Goal: Task Accomplishment & Management: Complete application form

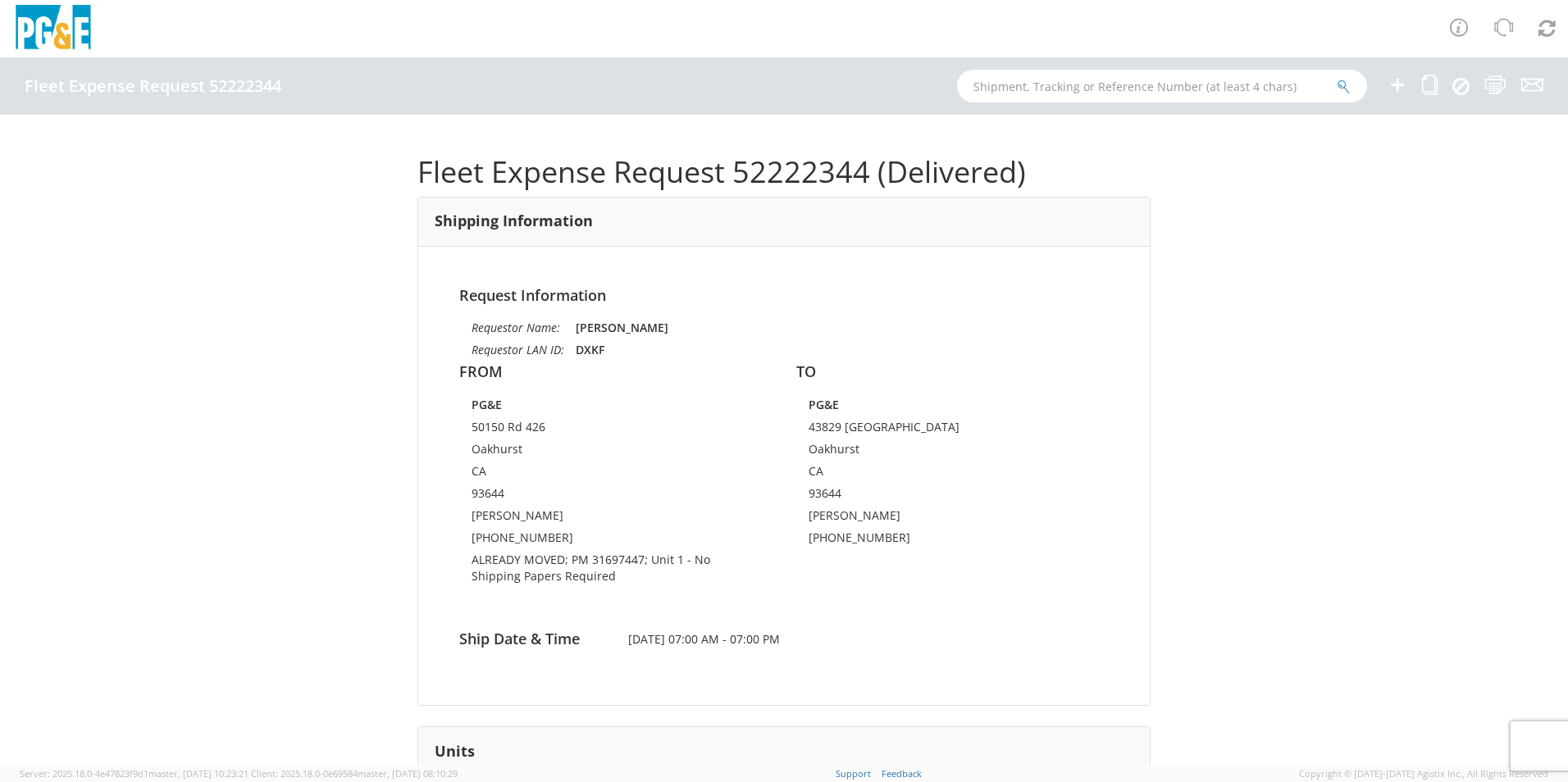
click at [1400, 81] on icon at bounding box center [1397, 85] width 20 height 21
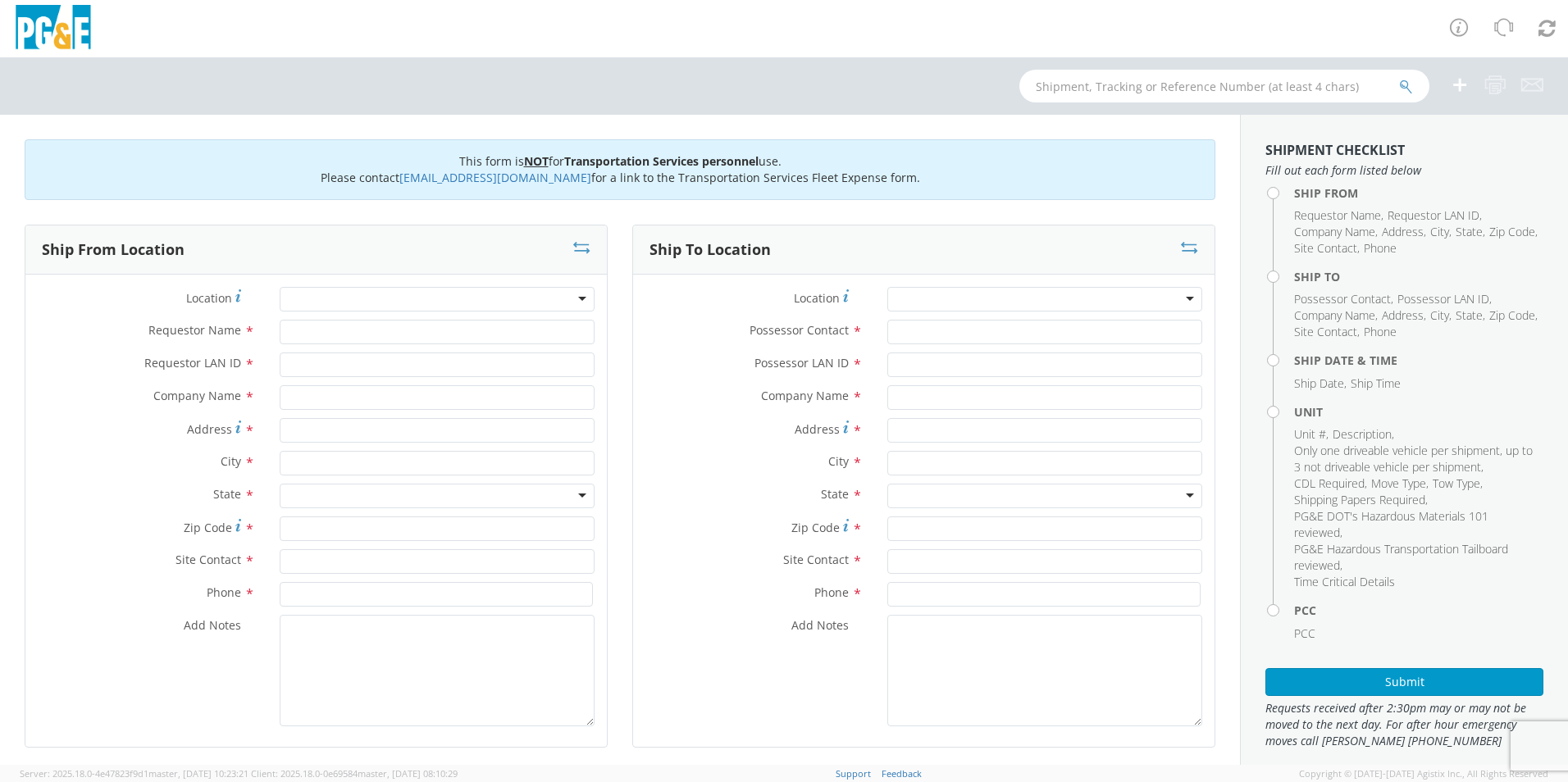
click at [325, 295] on div at bounding box center [437, 299] width 315 height 25
type input "[PERSON_NAME]"
type input "PG&E"
type input "Rd 27 & Ave 12"
type input "Parkwood"
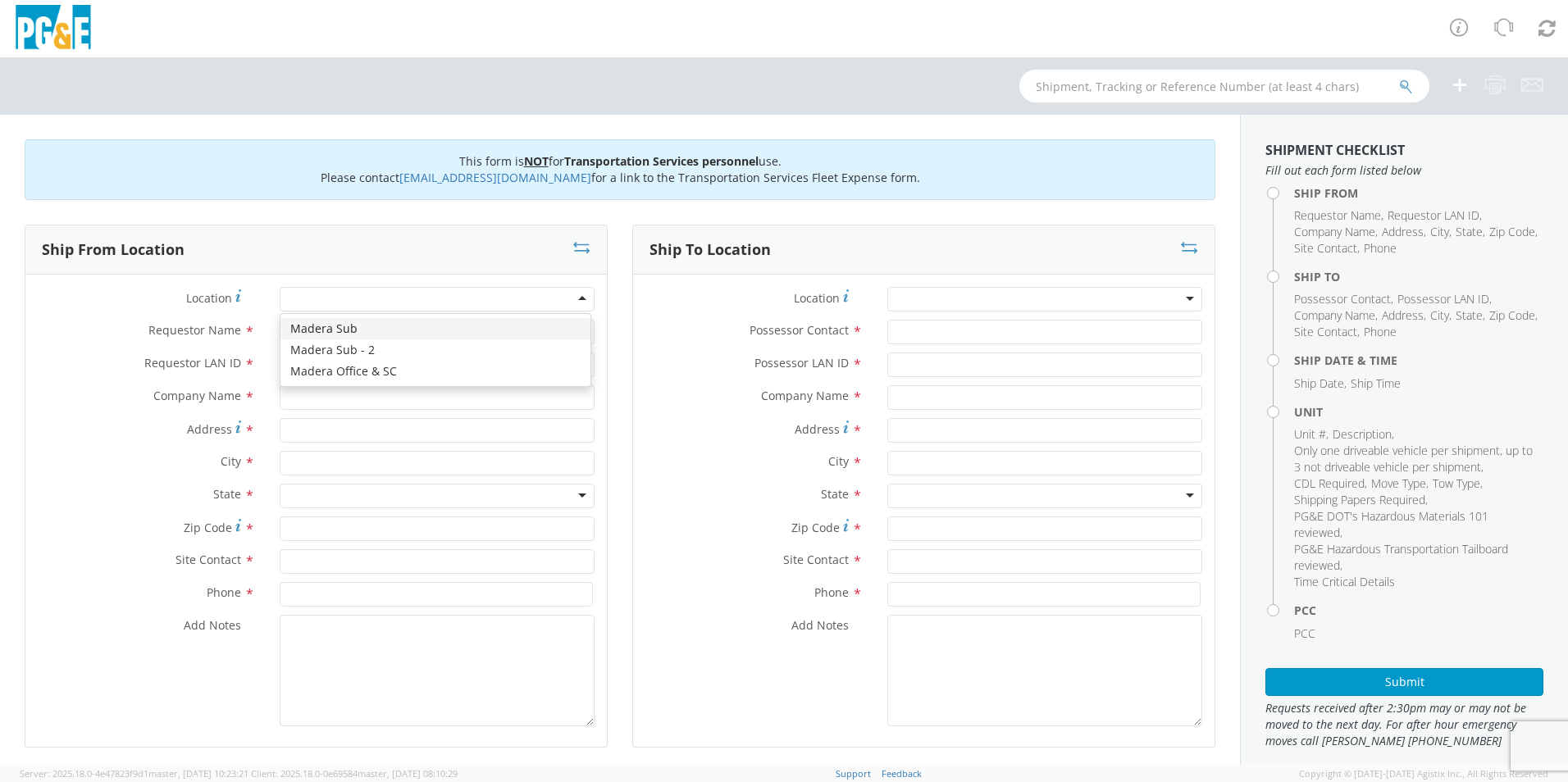
type input "93638"
click at [324, 293] on div "Madera Sub" at bounding box center [322, 300] width 67 height 17
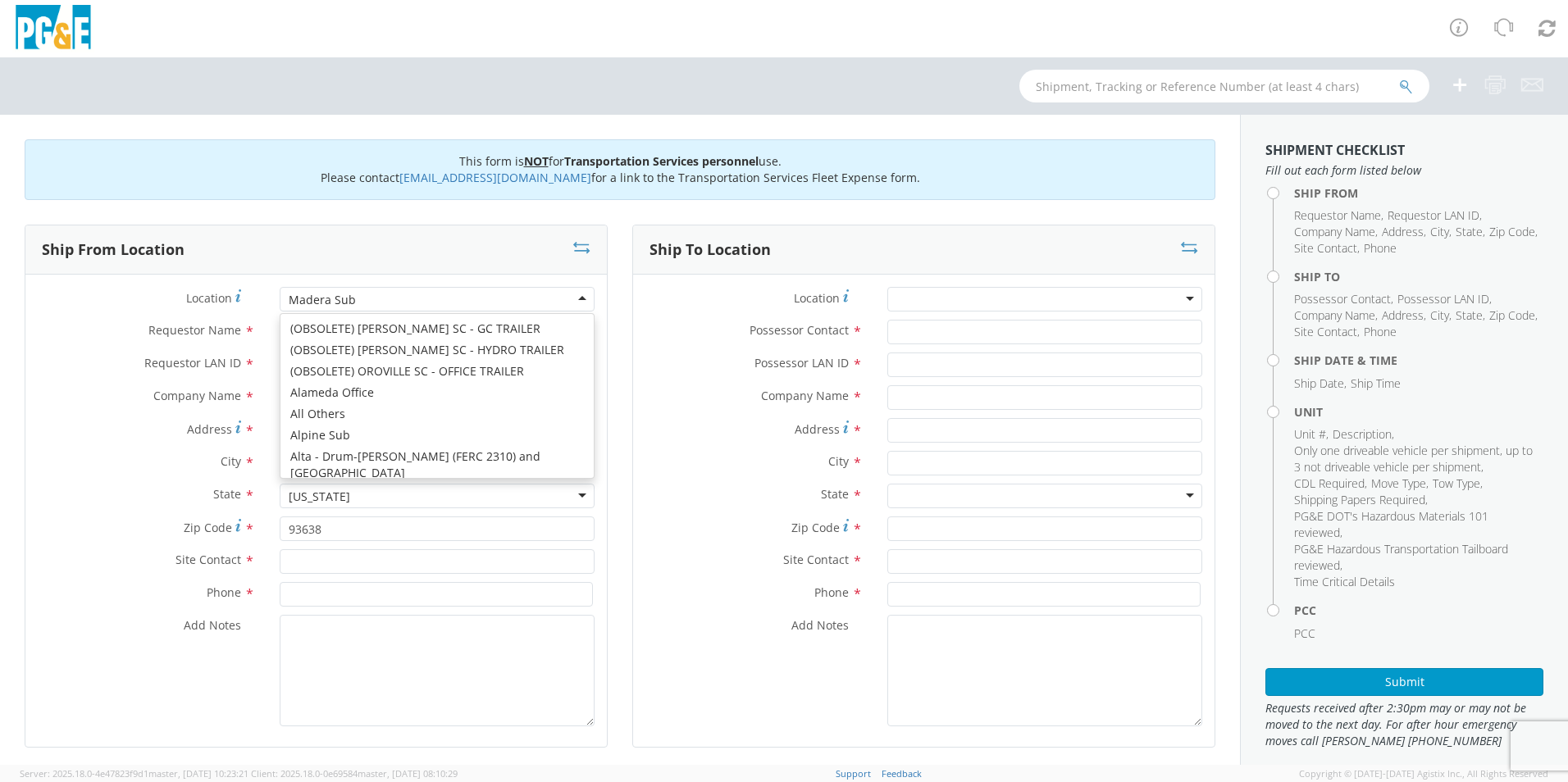
click at [345, 439] on div "Location * [GEOGRAPHIC_DATA] (OBSOLETE) [PERSON_NAME] SC - GC TRAILER (OBSOLETE…" at bounding box center [317, 511] width 582 height 448
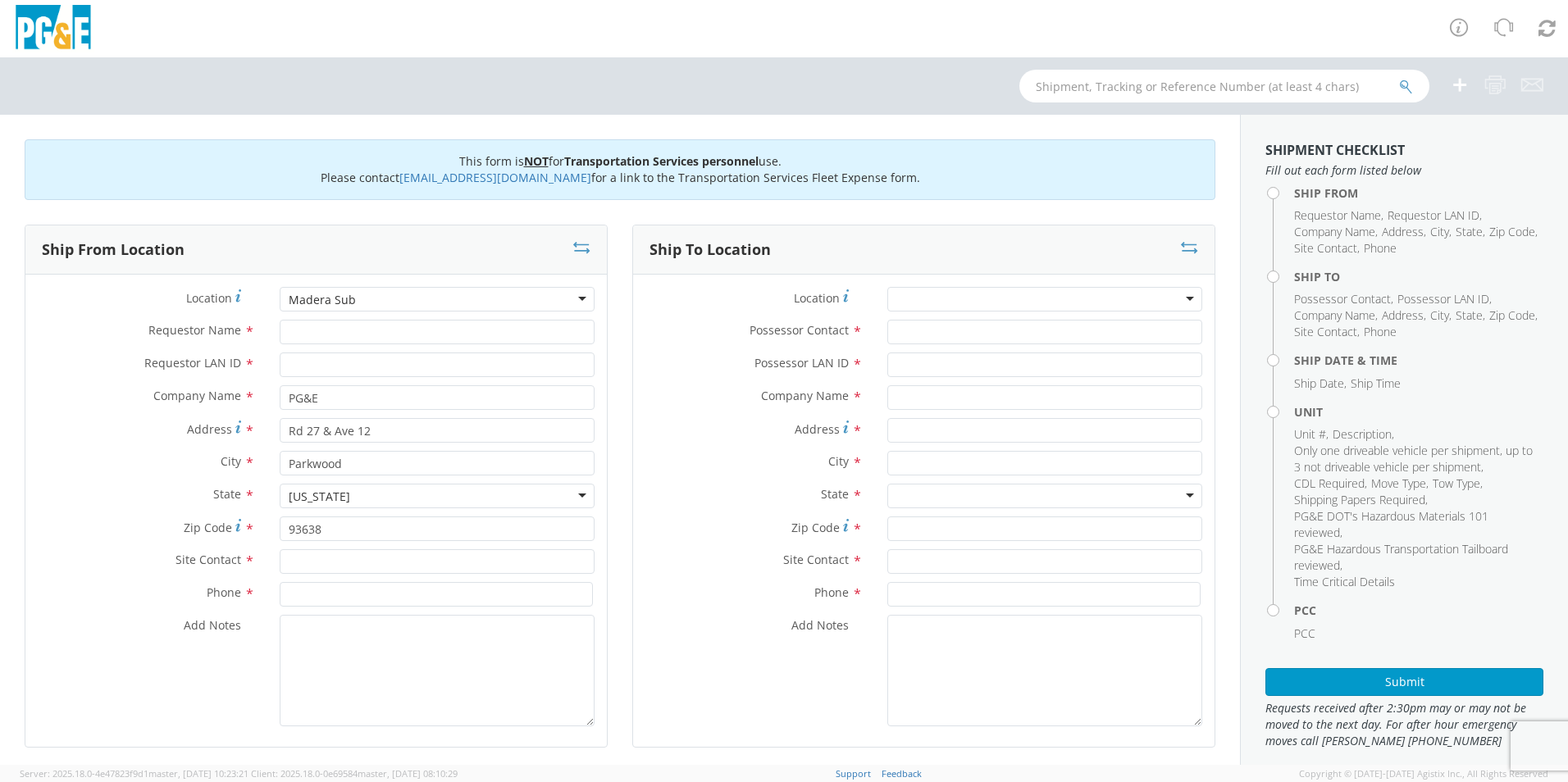
click at [357, 310] on div "Madera Sub" at bounding box center [437, 299] width 315 height 25
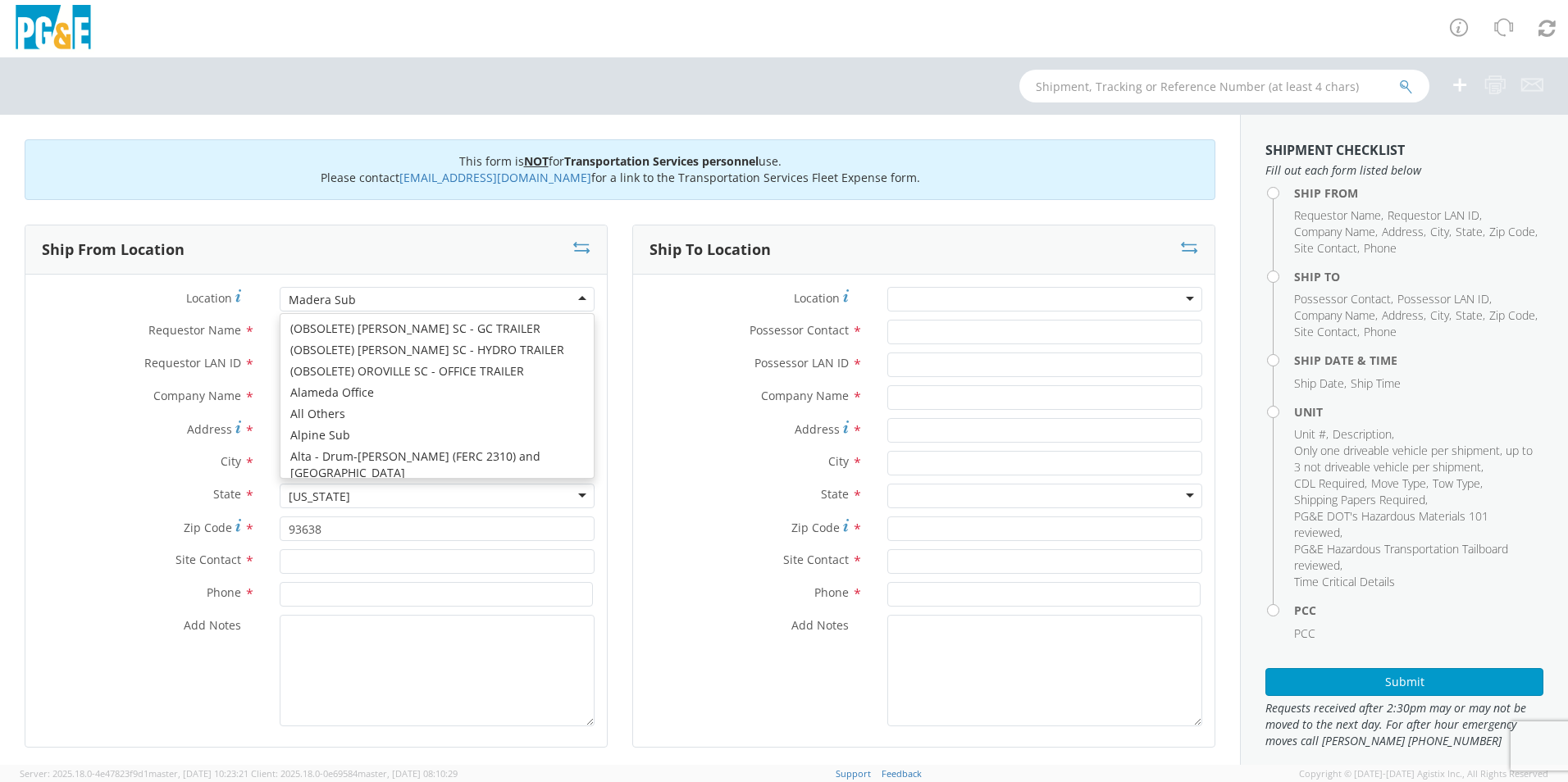
type input "[STREET_ADDRESS]"
type input "MADERA"
type input "93637"
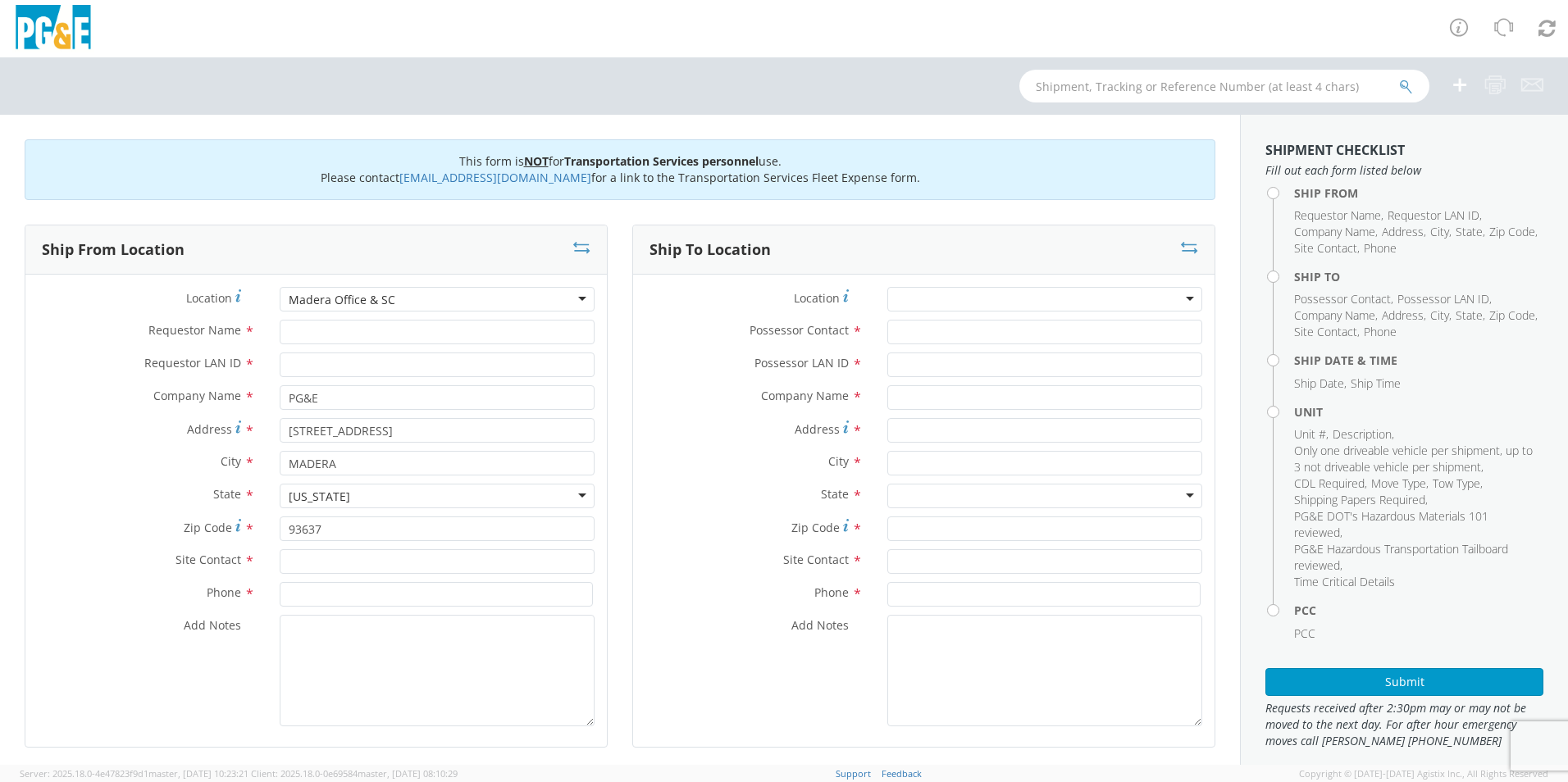
click at [343, 299] on div "Madera Office & SC" at bounding box center [342, 300] width 107 height 17
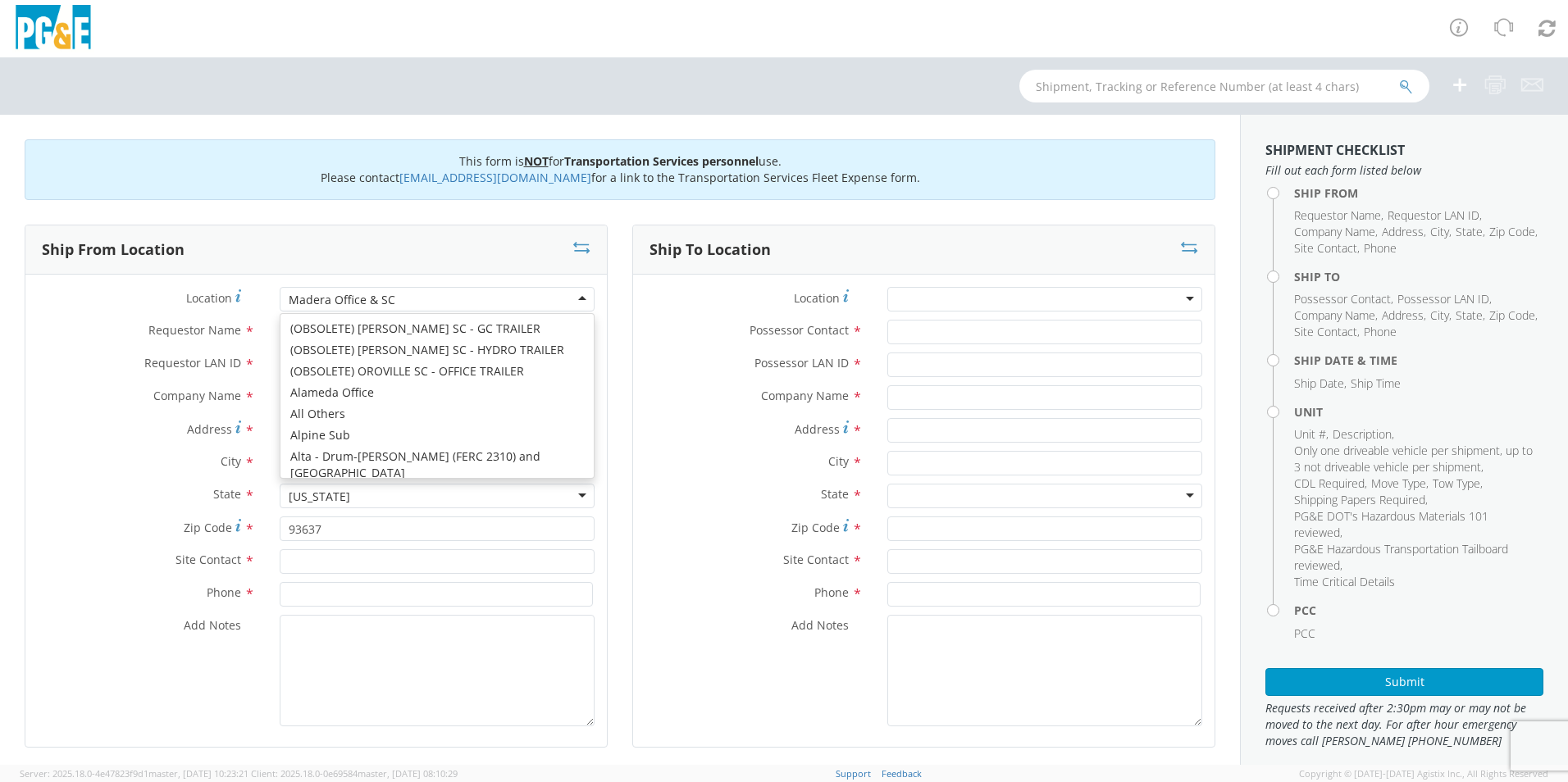
type input "[STREET_ADDRESS]"
type input "Madera"
type input "93636"
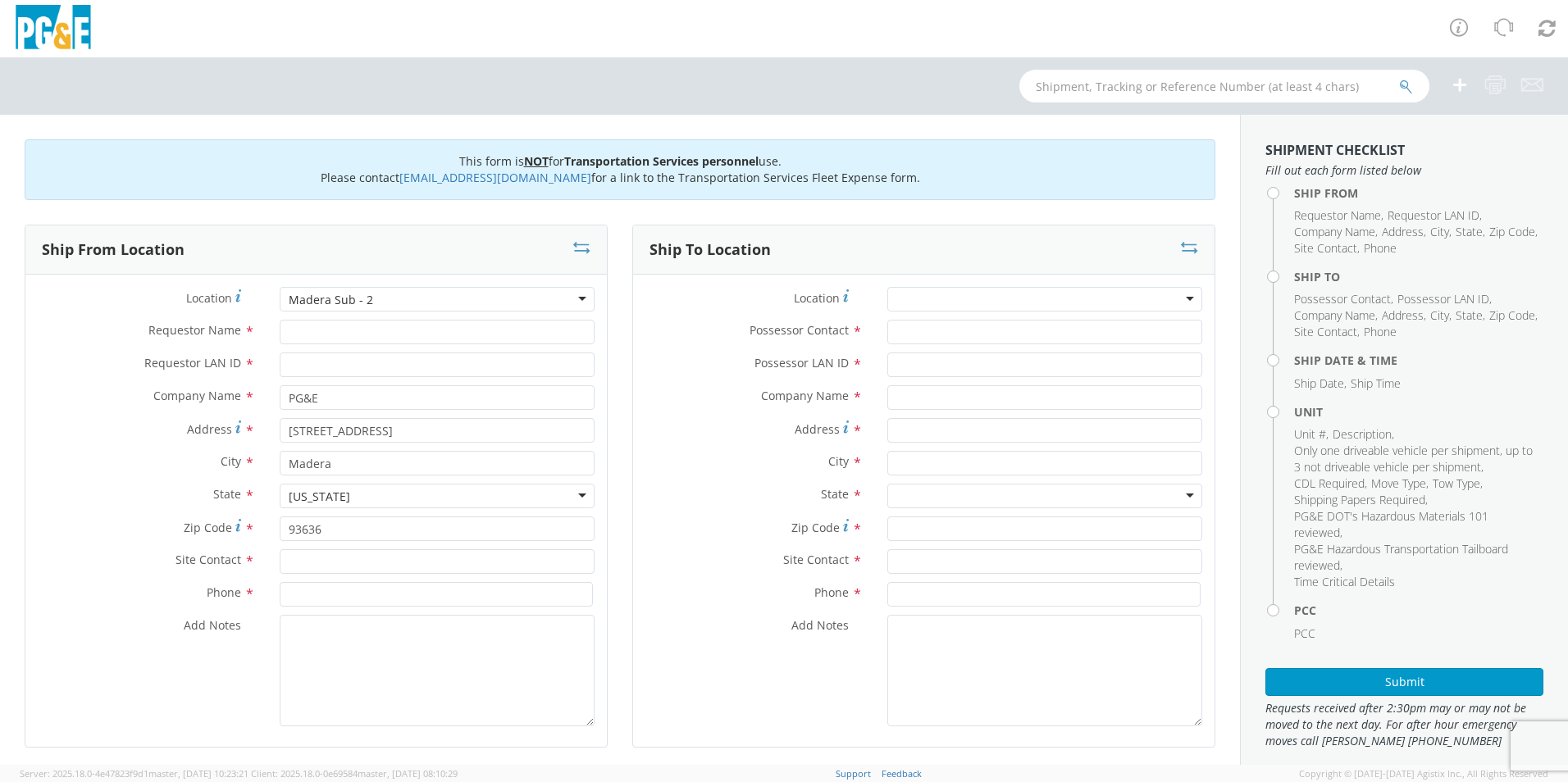
click at [334, 300] on div "Madera Sub - 2" at bounding box center [331, 300] width 85 height 17
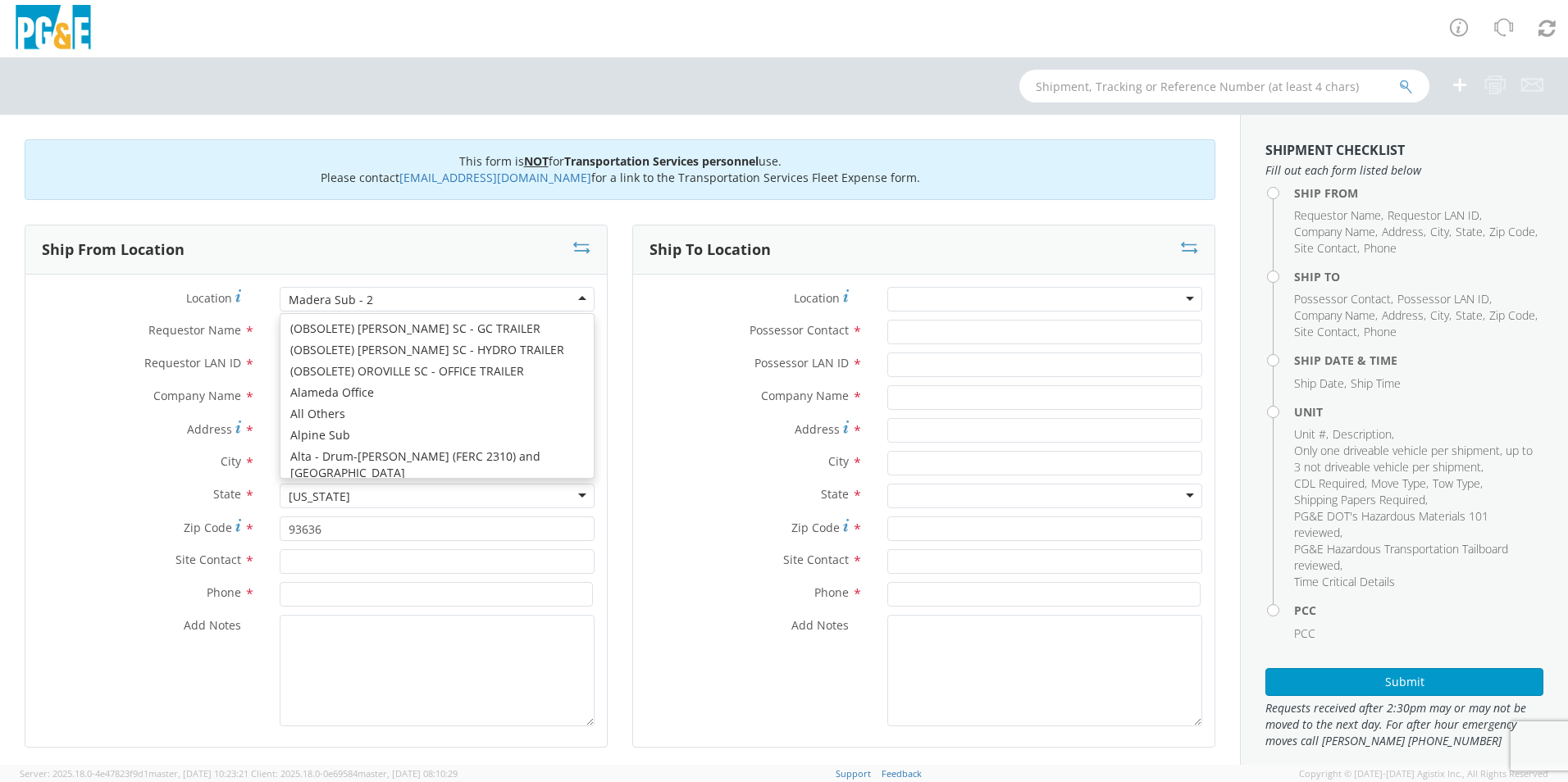
scroll to position [4868, 0]
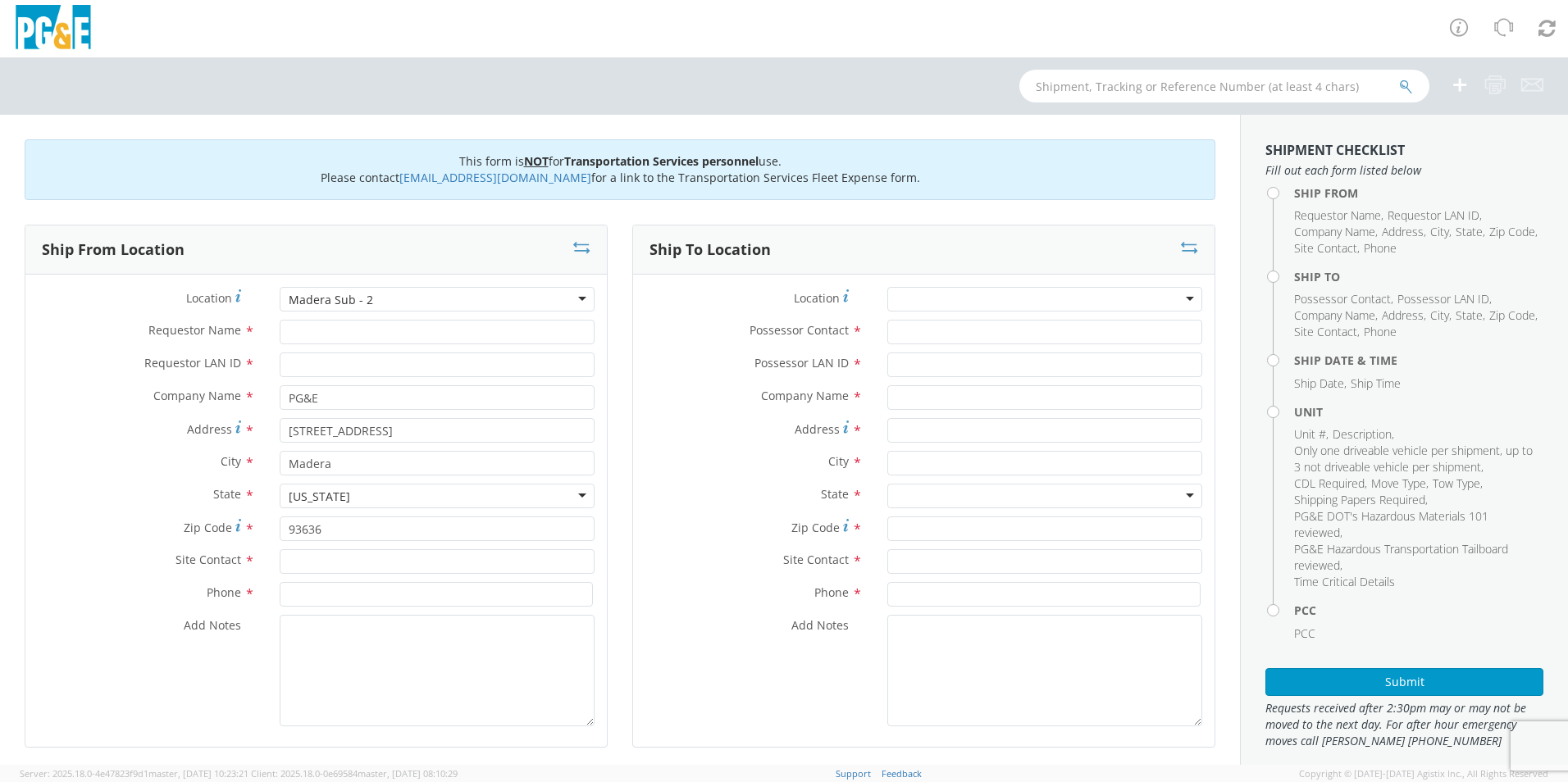
click at [391, 297] on div "Madera Sub - 2" at bounding box center [437, 299] width 315 height 25
type input "i"
type input "[PERSON_NAME]"
type input "IRP1"
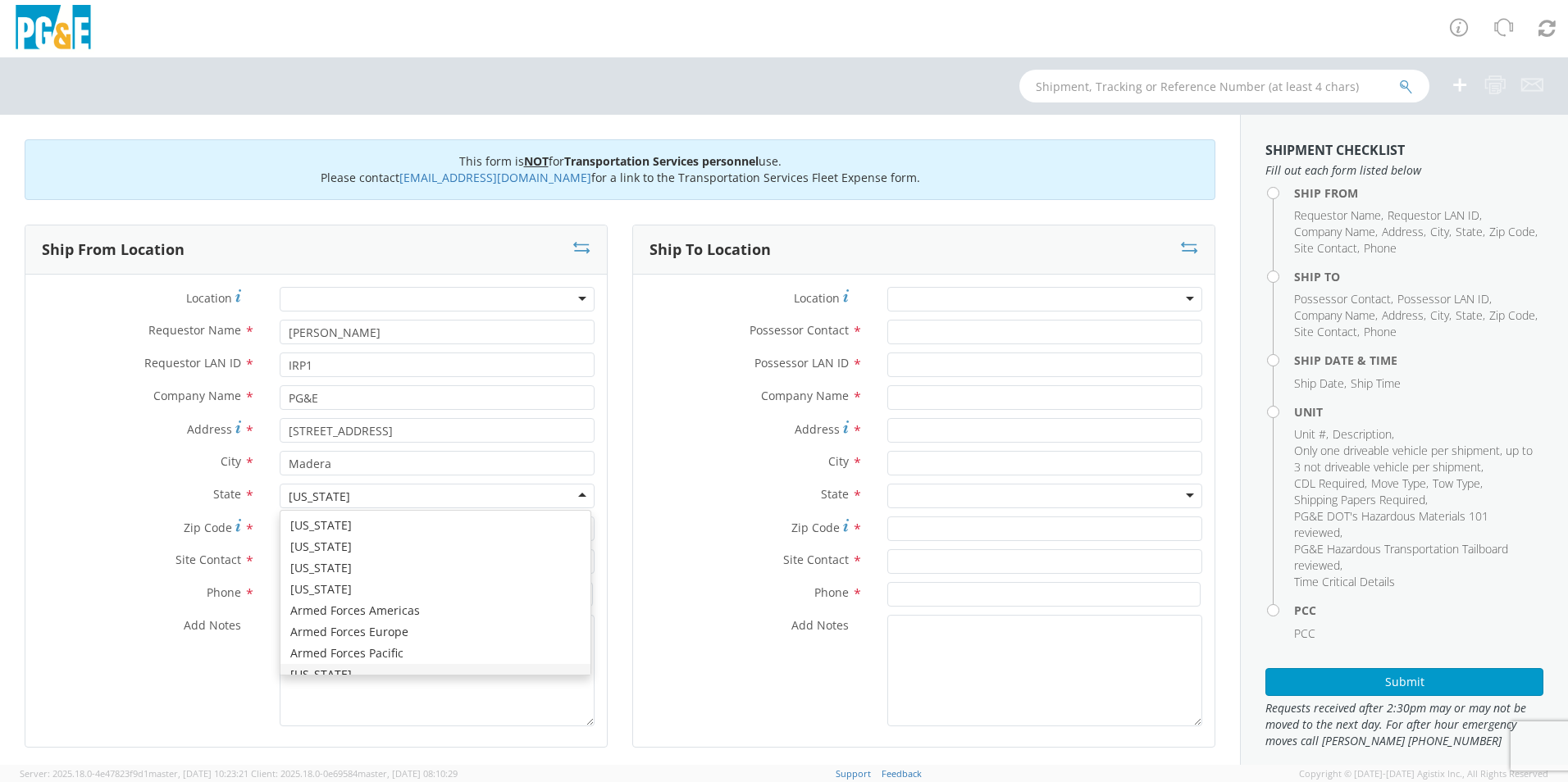
scroll to position [19, 0]
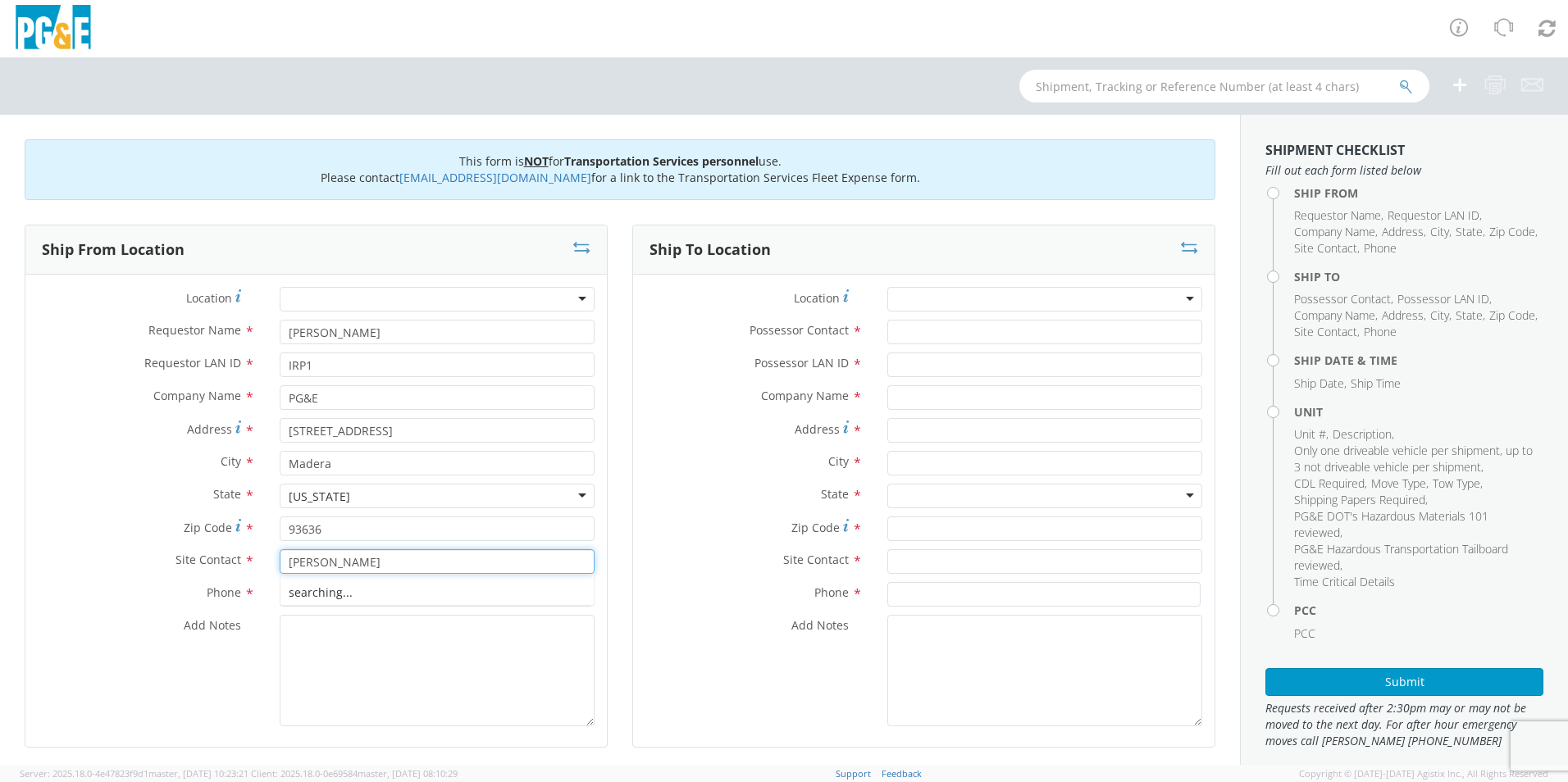
type input "[PERSON_NAME]"
type input "[PHONE_NUMBER]"
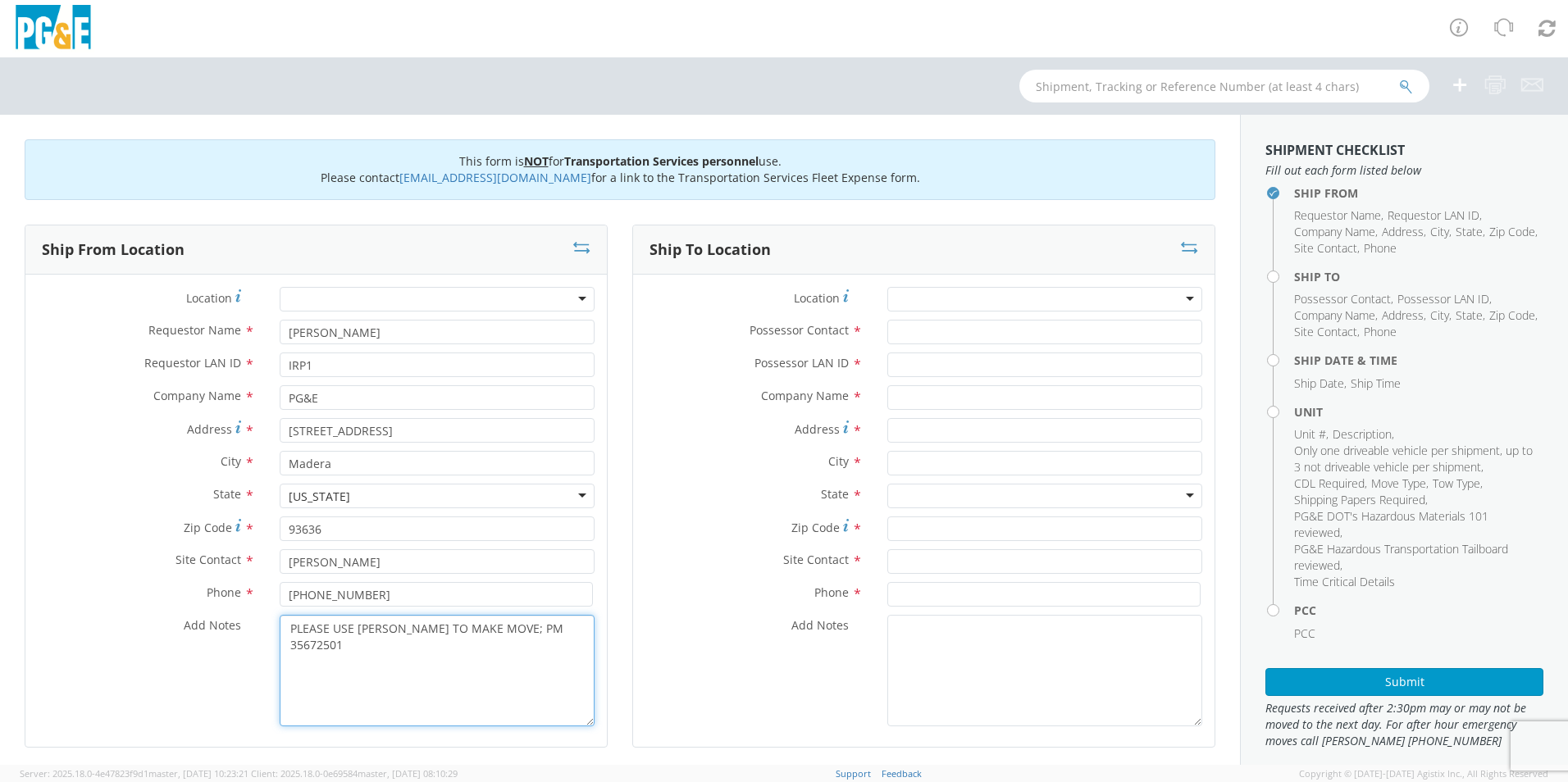
type textarea "PLEASE USE [PERSON_NAME] TO MAKE MOVE; PM 35672501"
click at [899, 324] on input "Possessor Contact *" at bounding box center [1044, 331] width 315 height 25
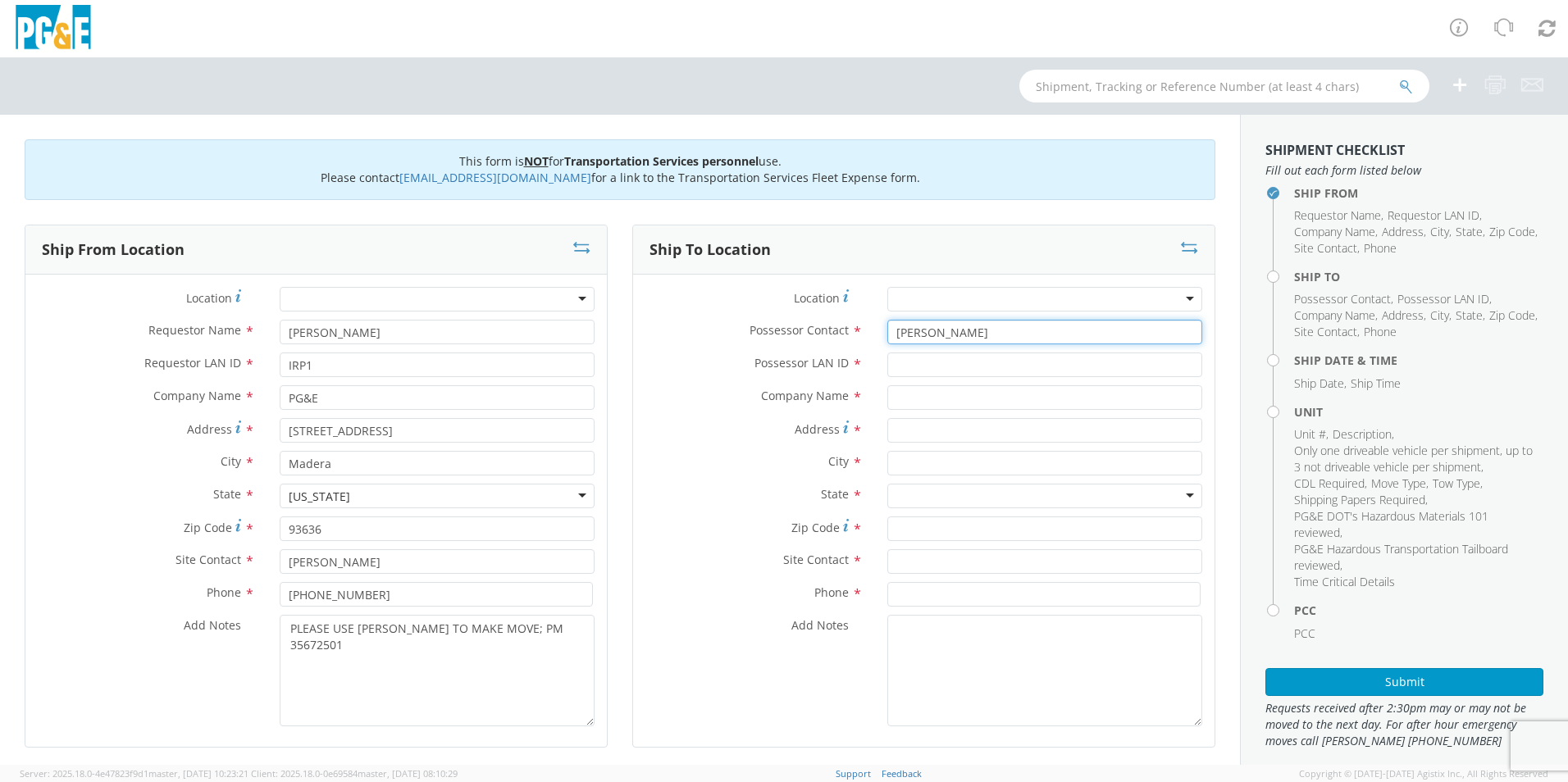
type input "[PERSON_NAME]"
type input "IRP1"
type input "PG&E"
type input "q"
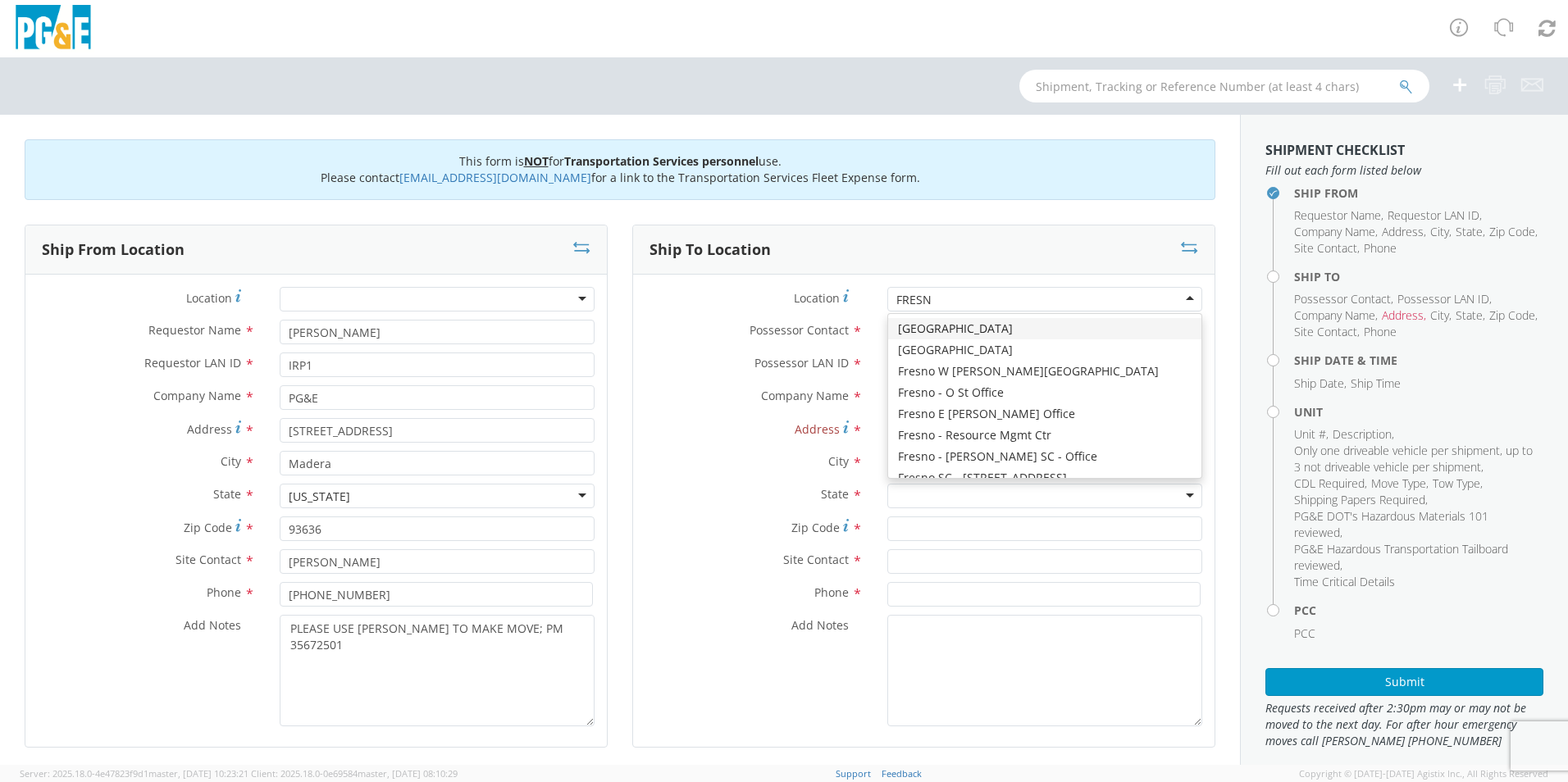
type input "[GEOGRAPHIC_DATA]"
type input "[STREET_ADDRESS]"
type input "[GEOGRAPHIC_DATA]"
type input "93725"
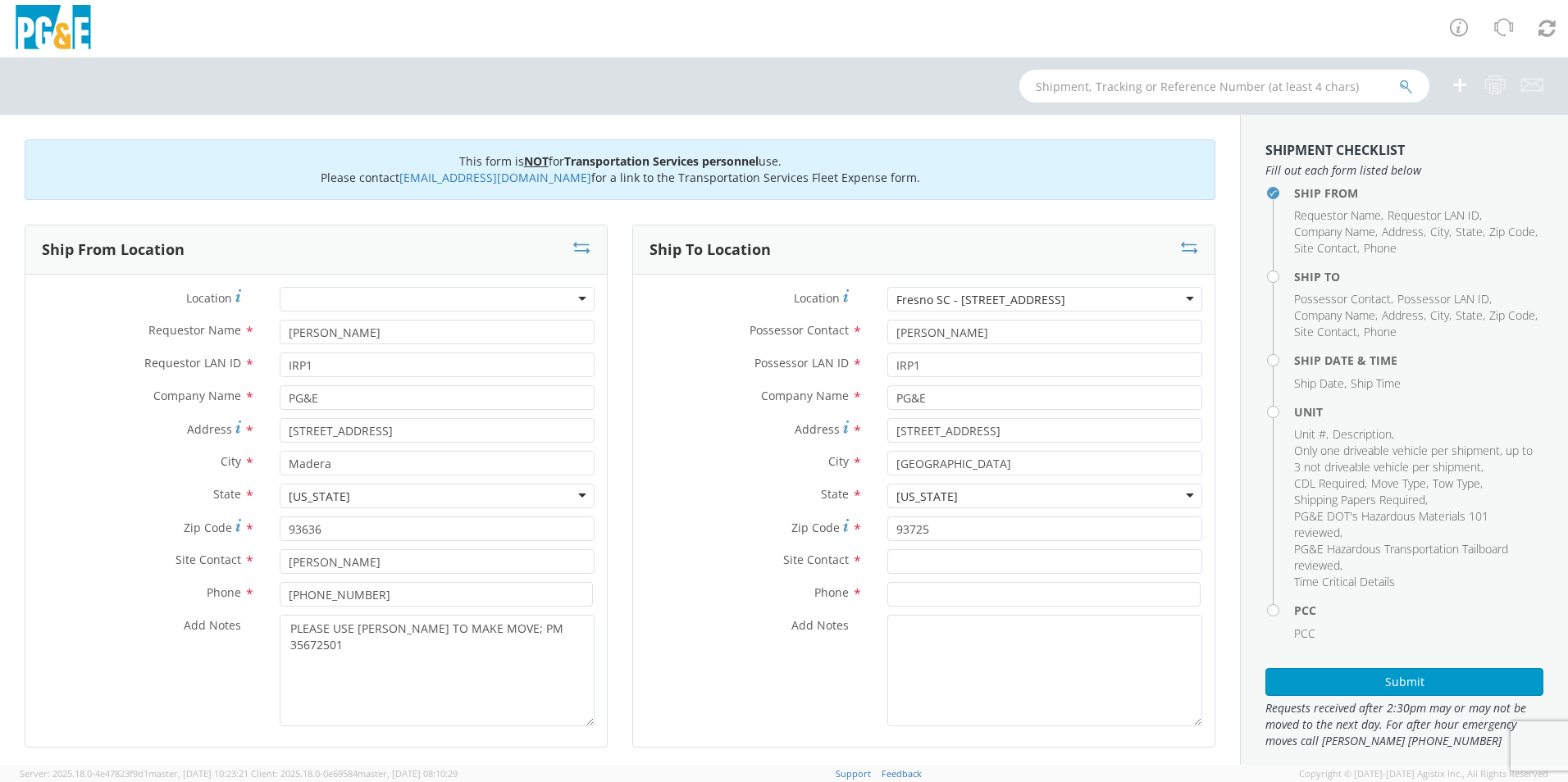
scroll to position [0, 0]
click at [946, 559] on input "text" at bounding box center [1044, 561] width 315 height 25
type input "[PERSON_NAME]"
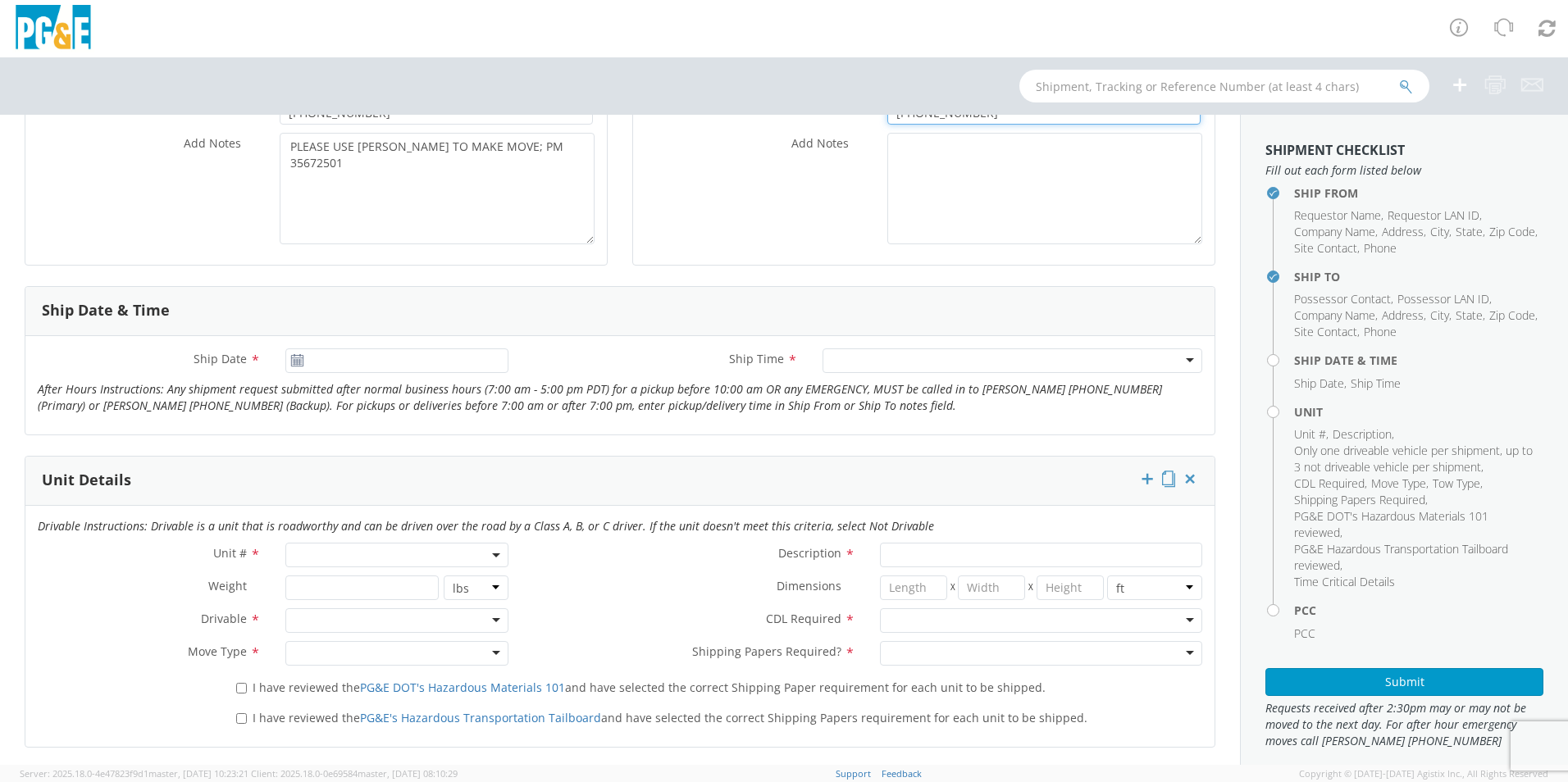
scroll to position [492, 0]
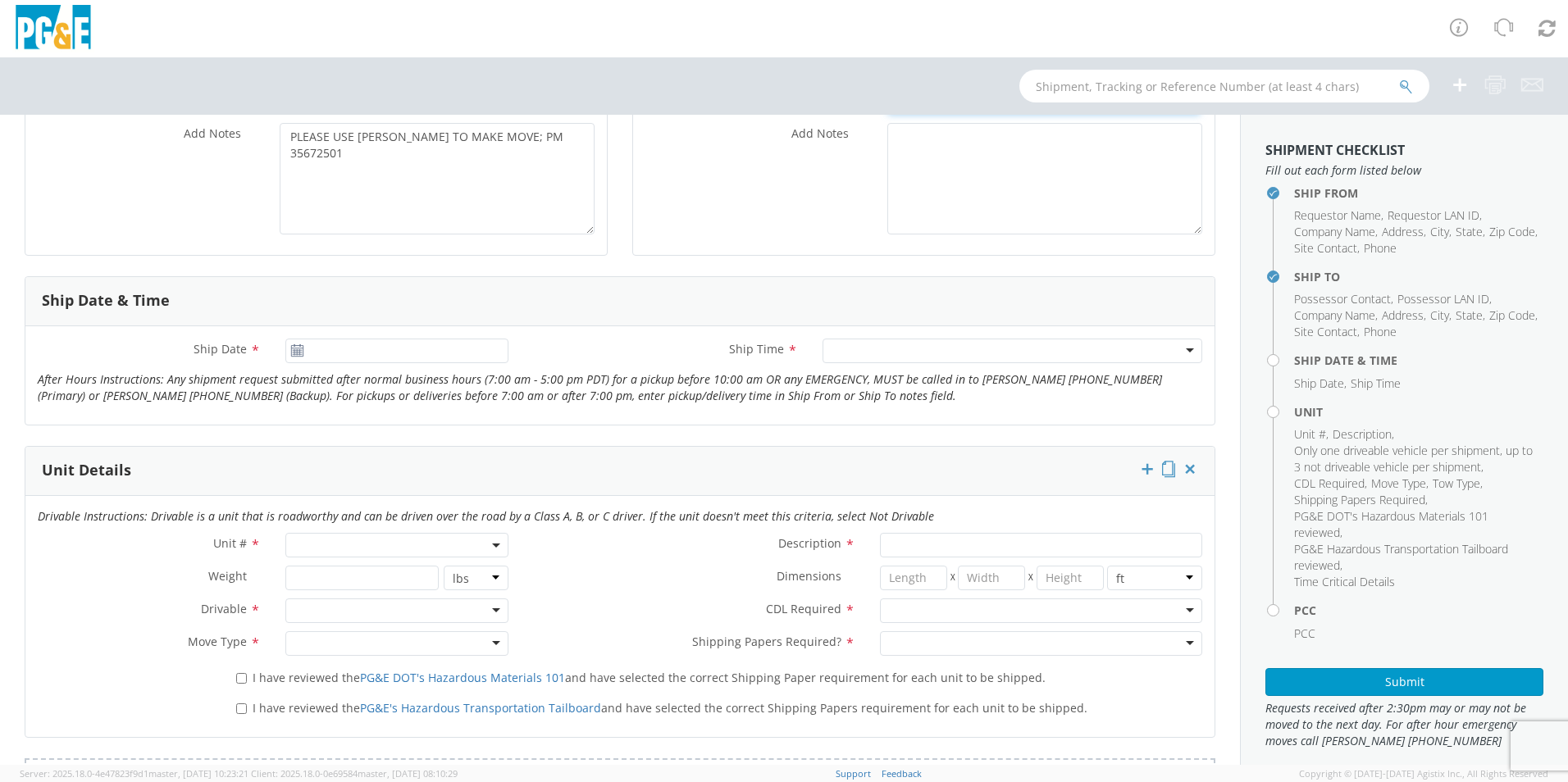
type input "[PHONE_NUMBER]"
click at [343, 353] on input "[DATE]" at bounding box center [396, 350] width 223 height 25
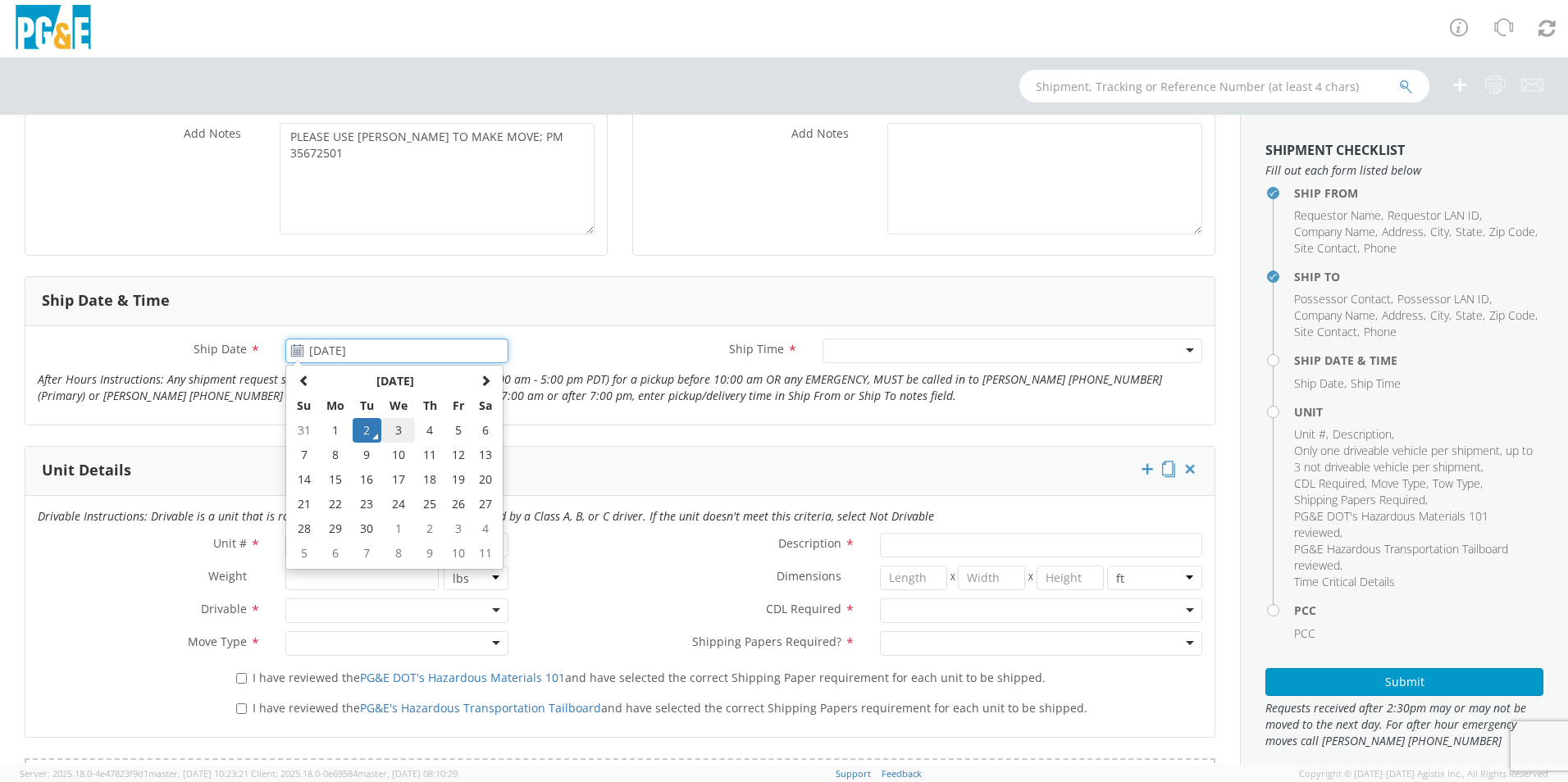
click at [396, 425] on td "3" at bounding box center [398, 430] width 35 height 25
type input "[DATE]"
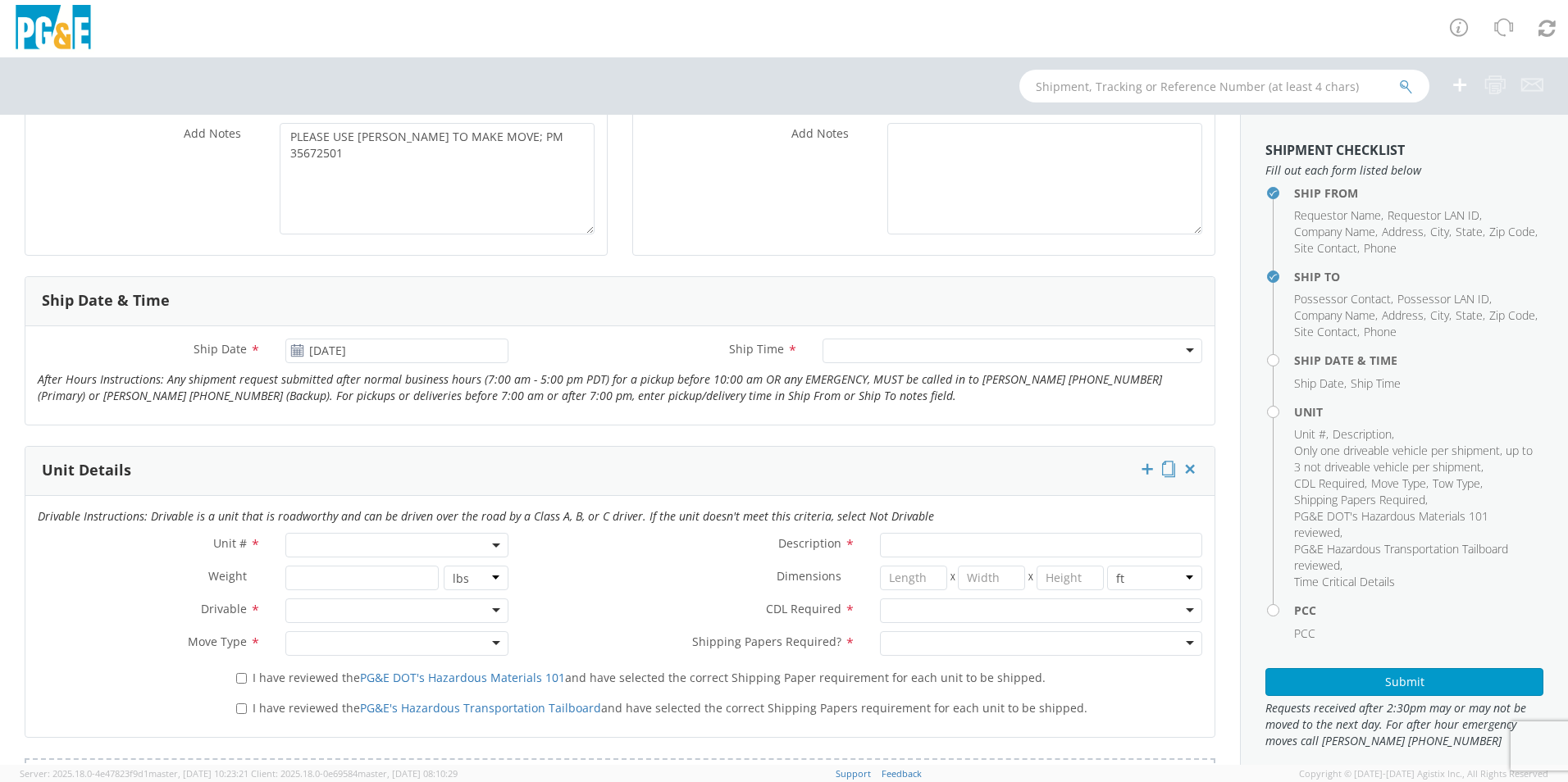
click at [851, 356] on div at bounding box center [1012, 350] width 380 height 25
click at [356, 540] on span at bounding box center [396, 545] width 223 height 25
click at [358, 579] on input "search" at bounding box center [395, 572] width 212 height 25
type input "OTHE"
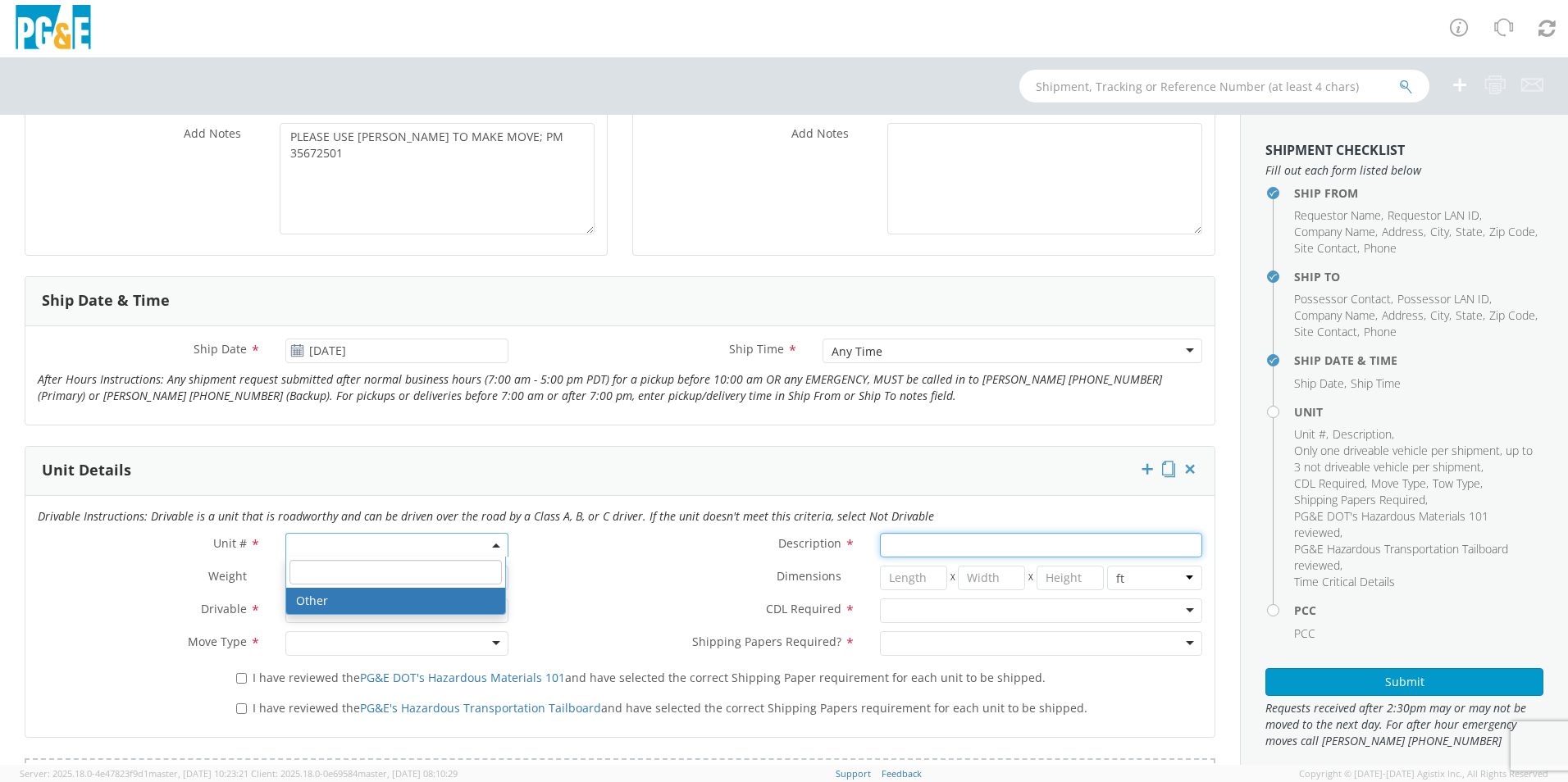
select select "Other"
select select "? undefined:undefined ?"
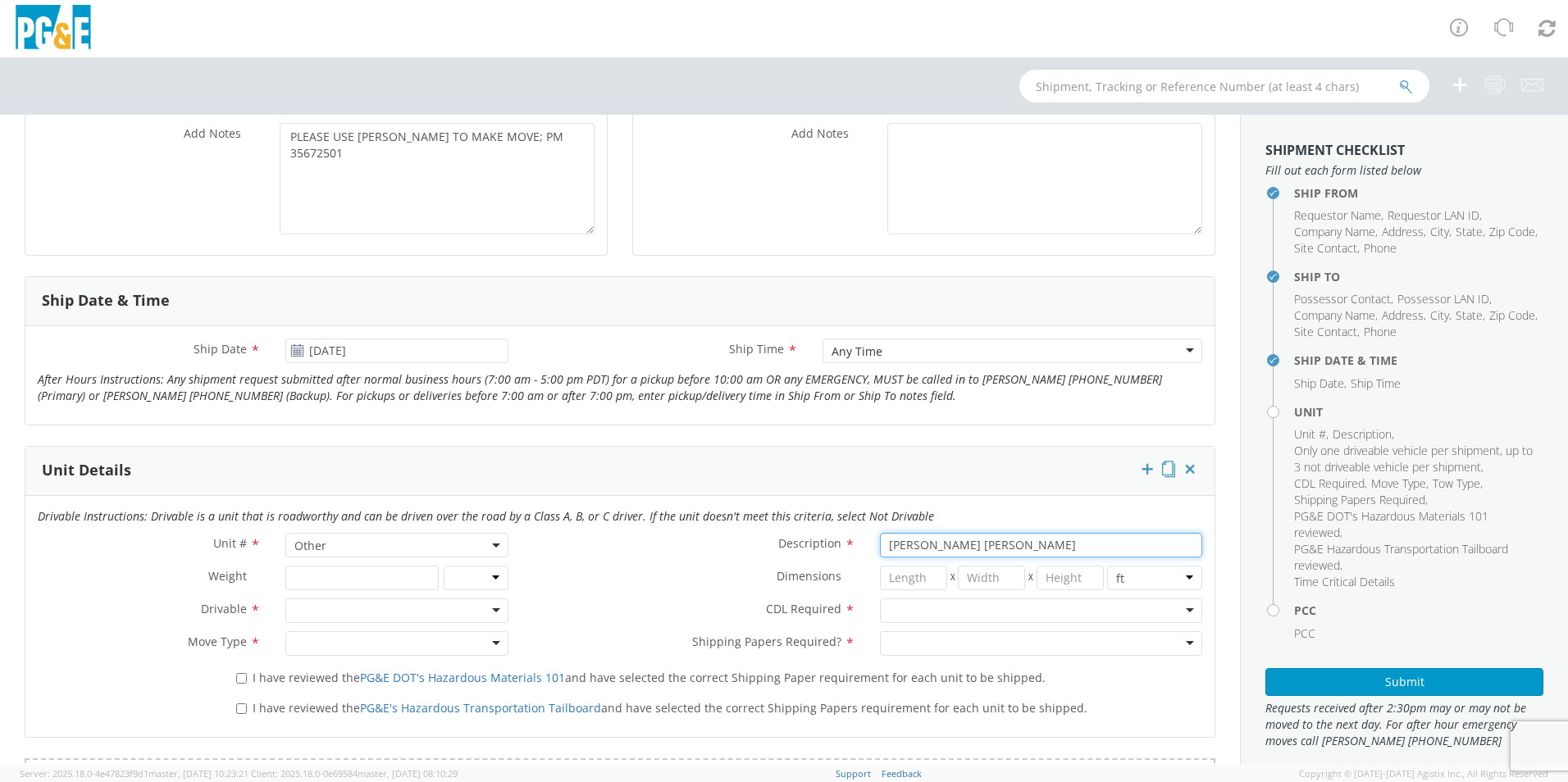
type input "[PERSON_NAME] [PERSON_NAME]"
click at [324, 610] on div at bounding box center [396, 610] width 223 height 25
click at [981, 606] on div at bounding box center [1040, 610] width 322 height 25
click at [295, 644] on div at bounding box center [396, 643] width 223 height 25
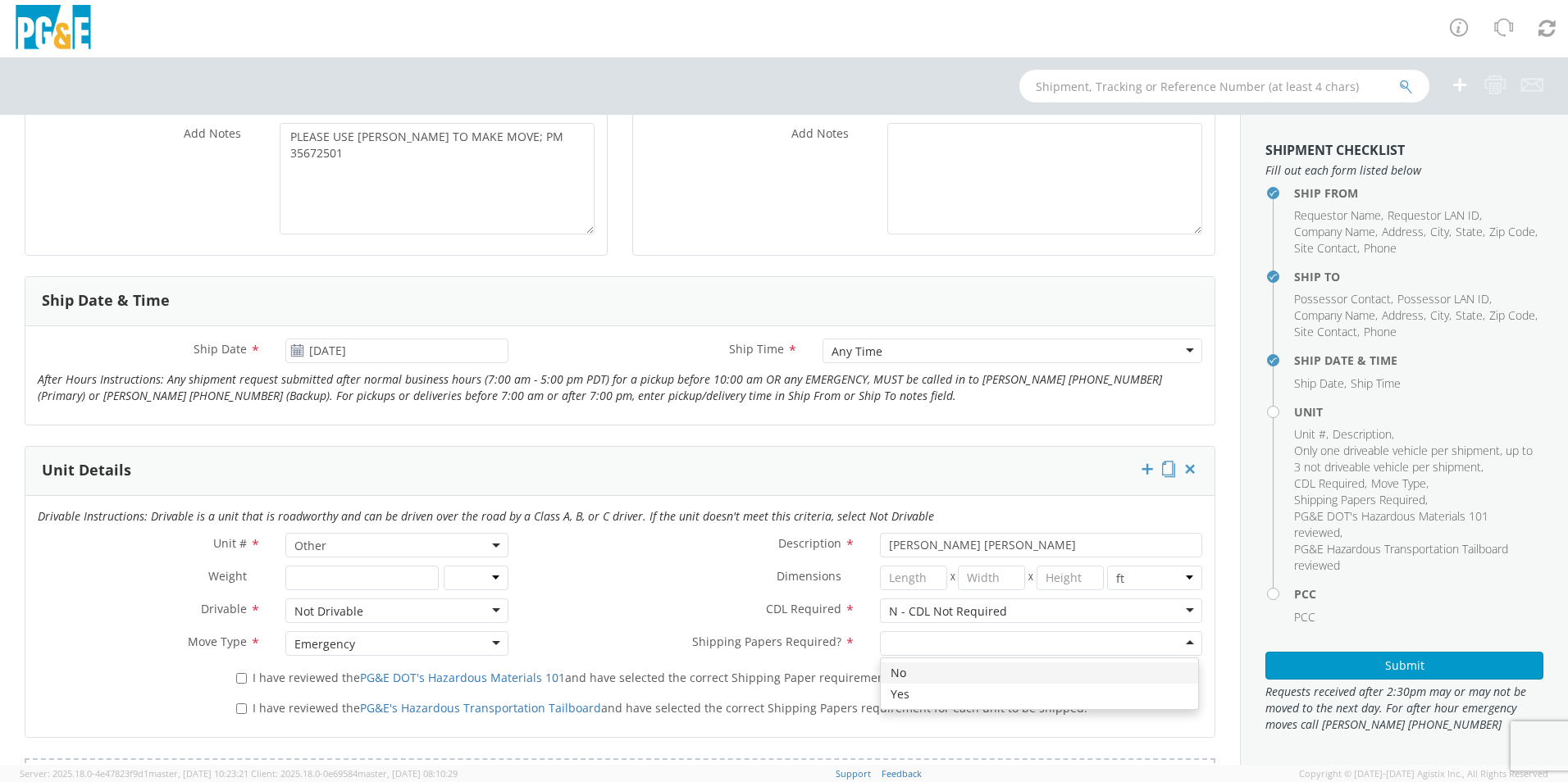
click at [948, 651] on div at bounding box center [1040, 643] width 322 height 25
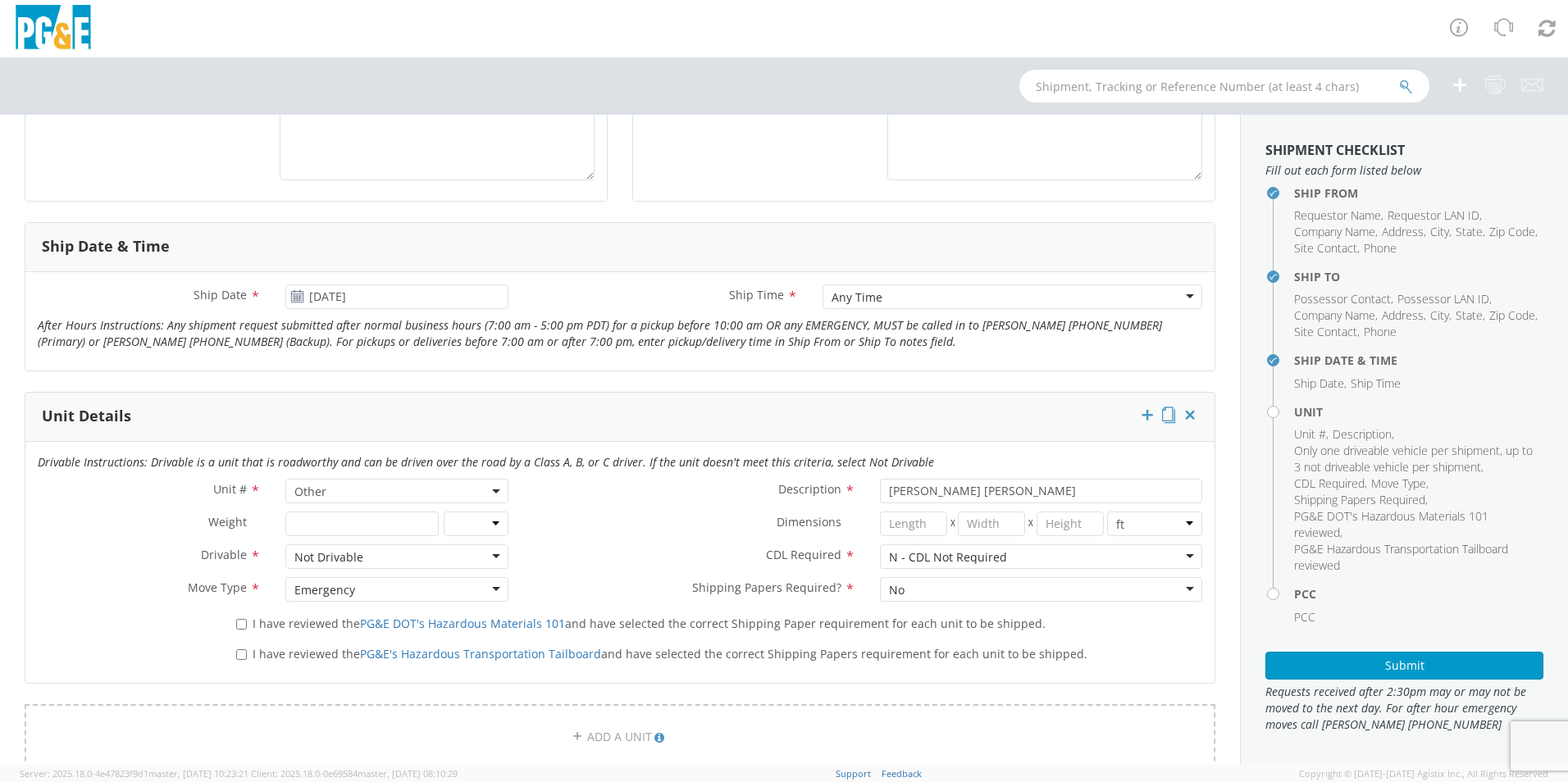
scroll to position [574, 0]
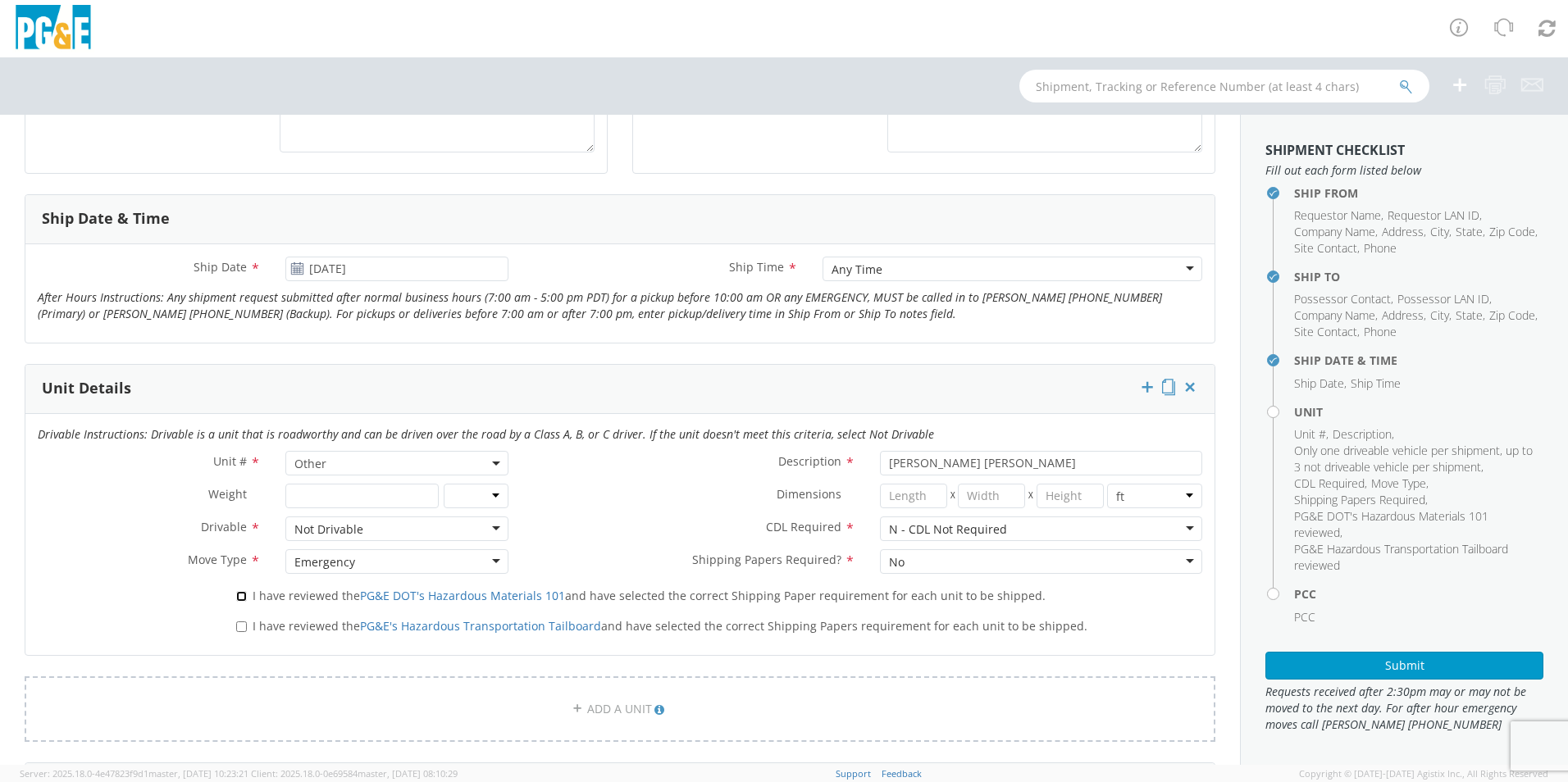
click at [239, 597] on input "I have reviewed the PG&E DOT's Hazardous Materials 101 and have selected the co…" at bounding box center [242, 597] width 11 height 11
checkbox input "true"
click at [241, 629] on input "I have reviewed the PG&E's Hazardous Transportation Tailboard and have selected…" at bounding box center [242, 626] width 11 height 11
checkbox input "true"
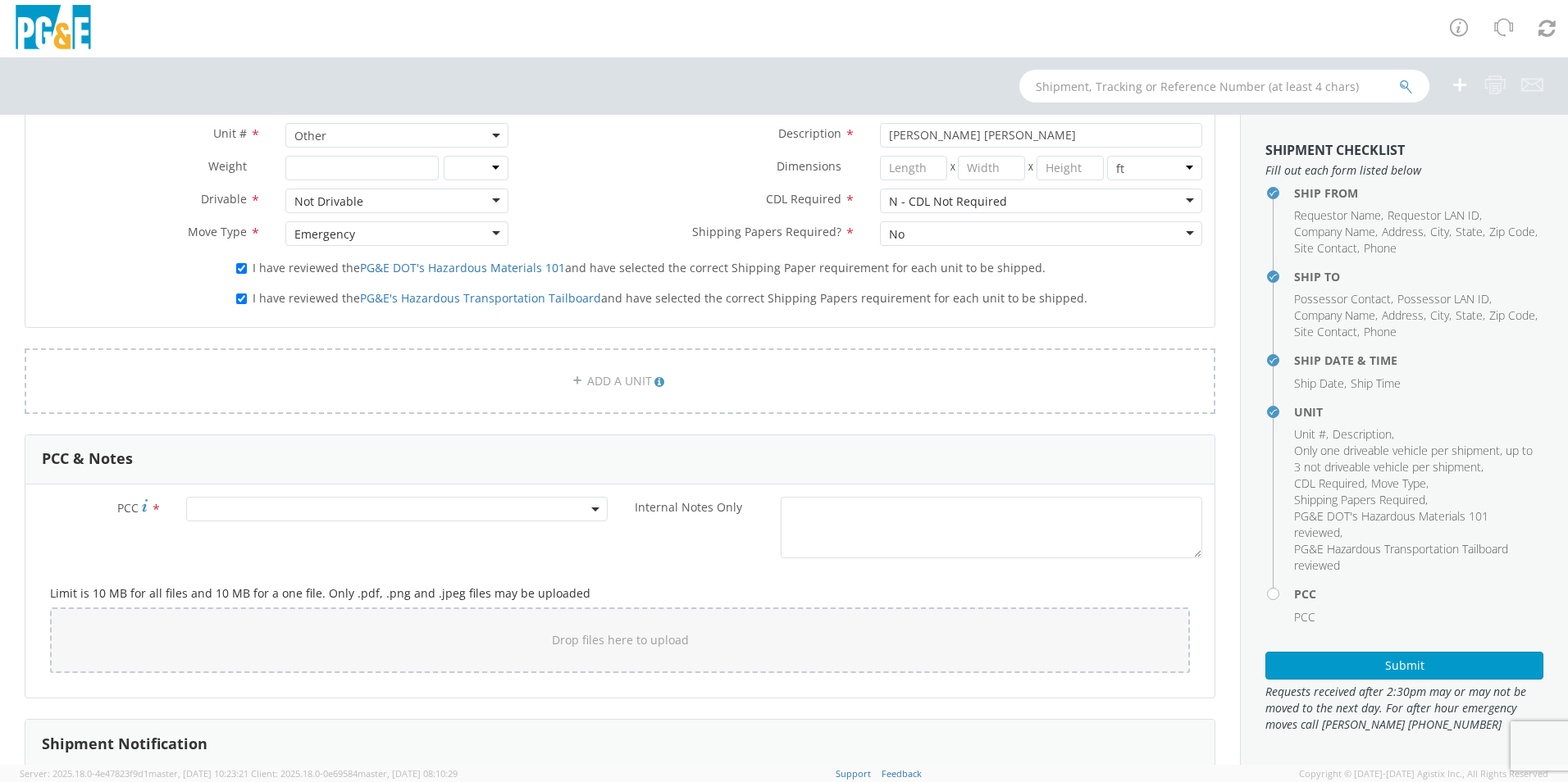
click at [237, 499] on span at bounding box center [396, 509] width 421 height 25
click at [278, 543] on input "number" at bounding box center [394, 535] width 408 height 25
type input "12086"
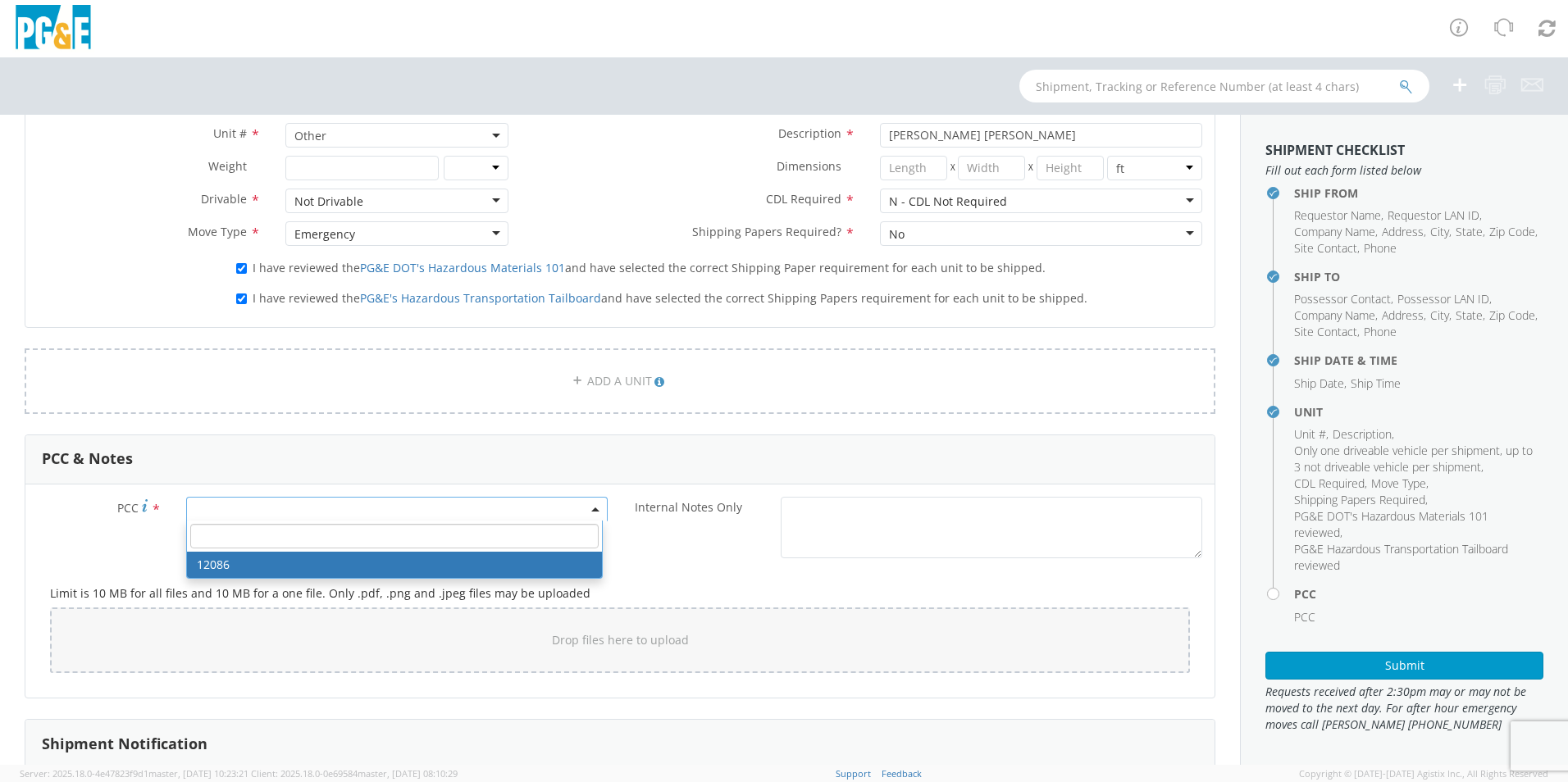
select select "12086"
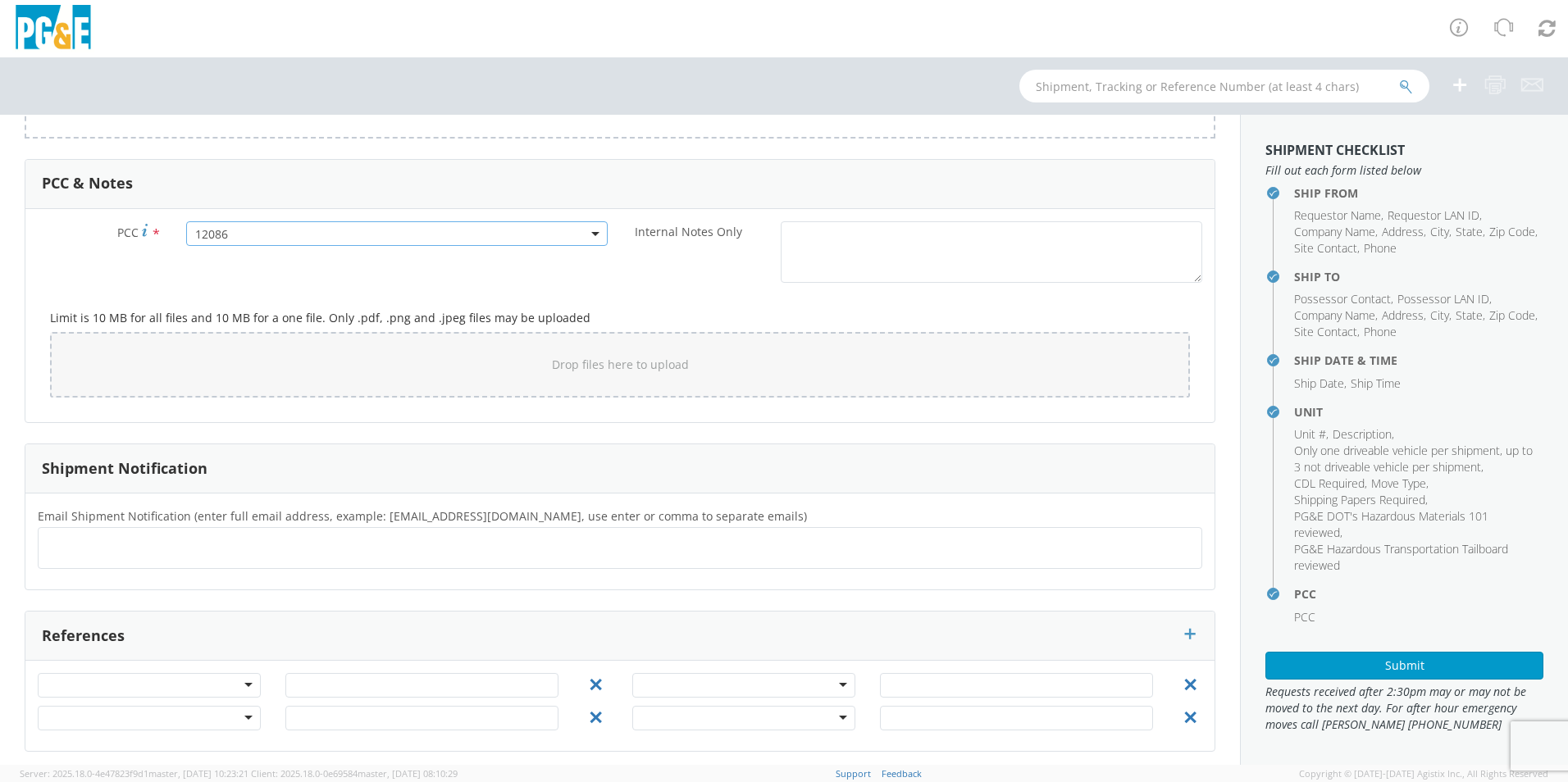
scroll to position [1185, 0]
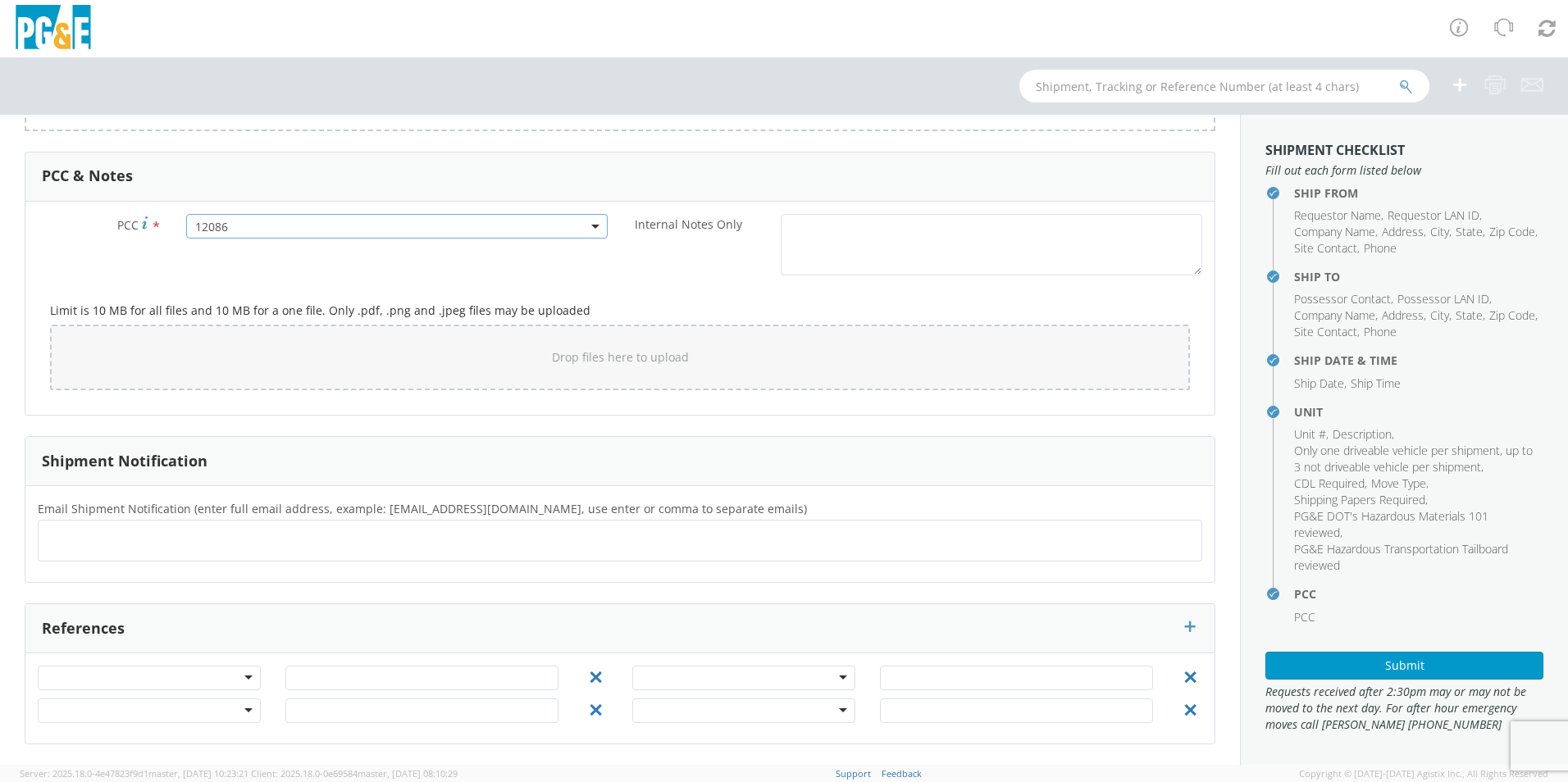
click at [178, 528] on ul at bounding box center [620, 540] width 1150 height 27
type input "[EMAIL_ADDRESS][DOMAIN_NAME]"
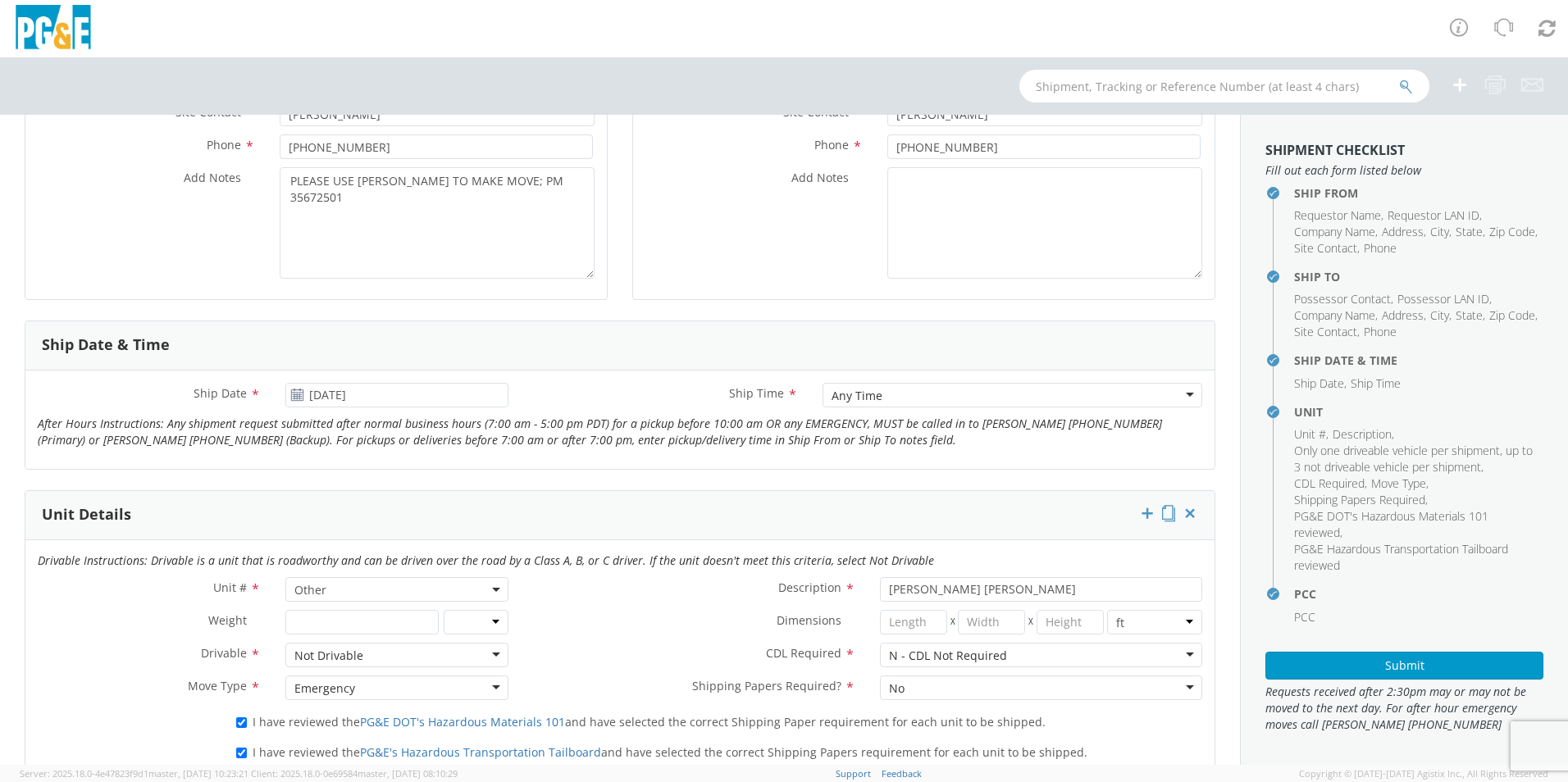
scroll to position [0, 0]
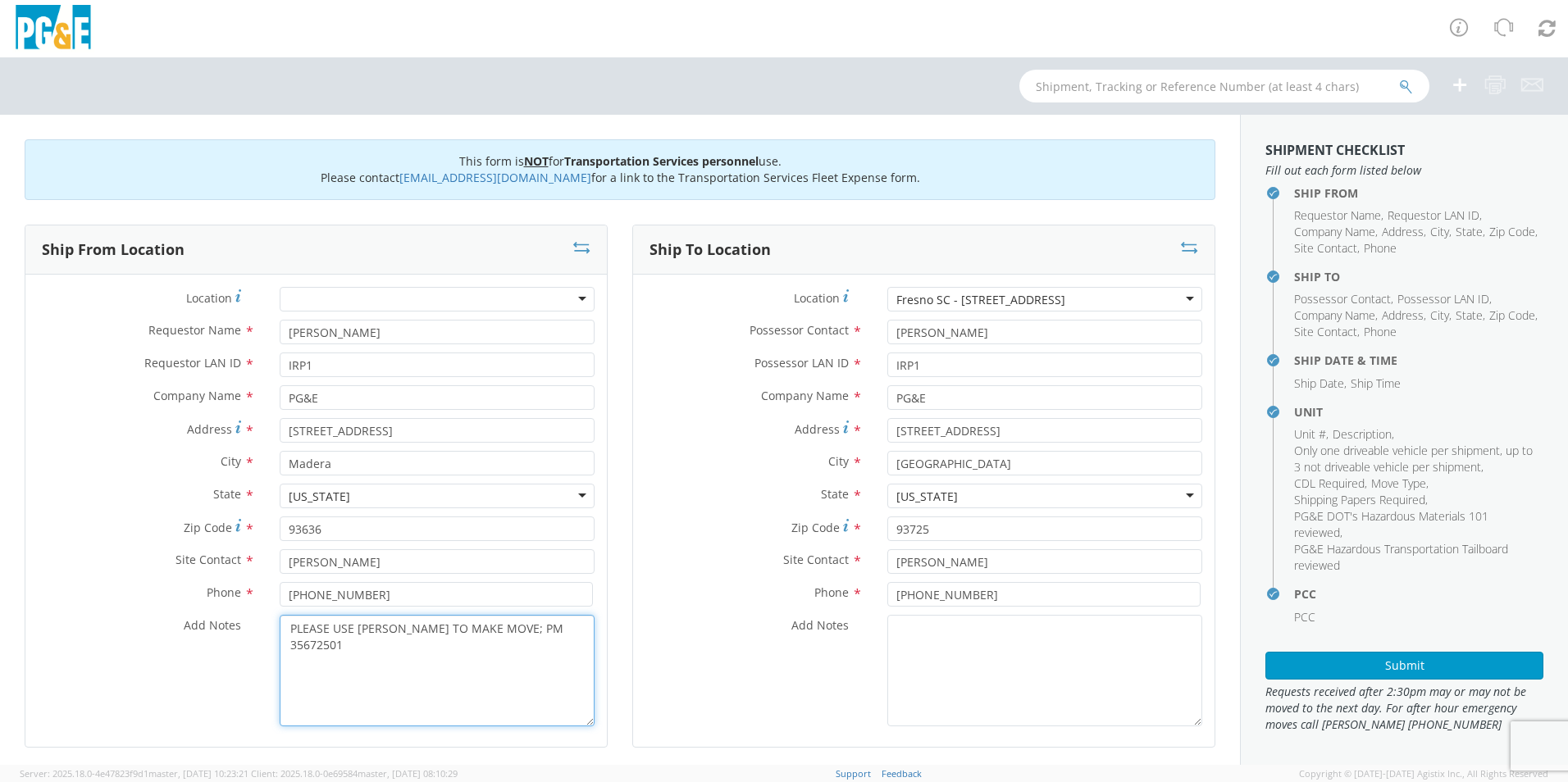
drag, startPoint x: 569, startPoint y: 634, endPoint x: 203, endPoint y: 639, distance: 366.0
click at [203, 639] on div "Add Notes * PLEASE USE [PERSON_NAME] TO MAKE MOVE; PM 35672501" at bounding box center [317, 671] width 582 height 111
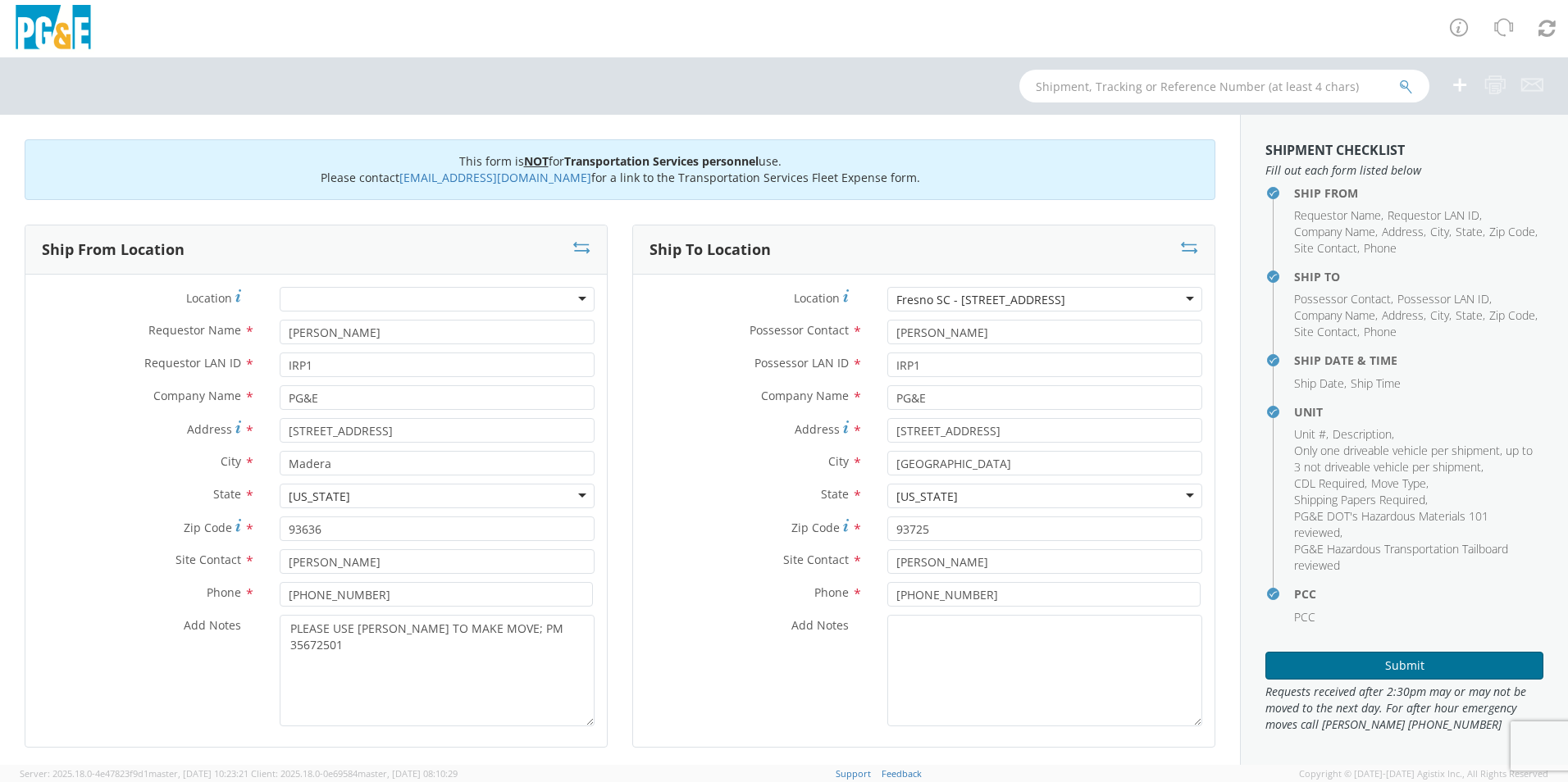
click at [1427, 662] on button "Submit" at bounding box center [1404, 666] width 278 height 28
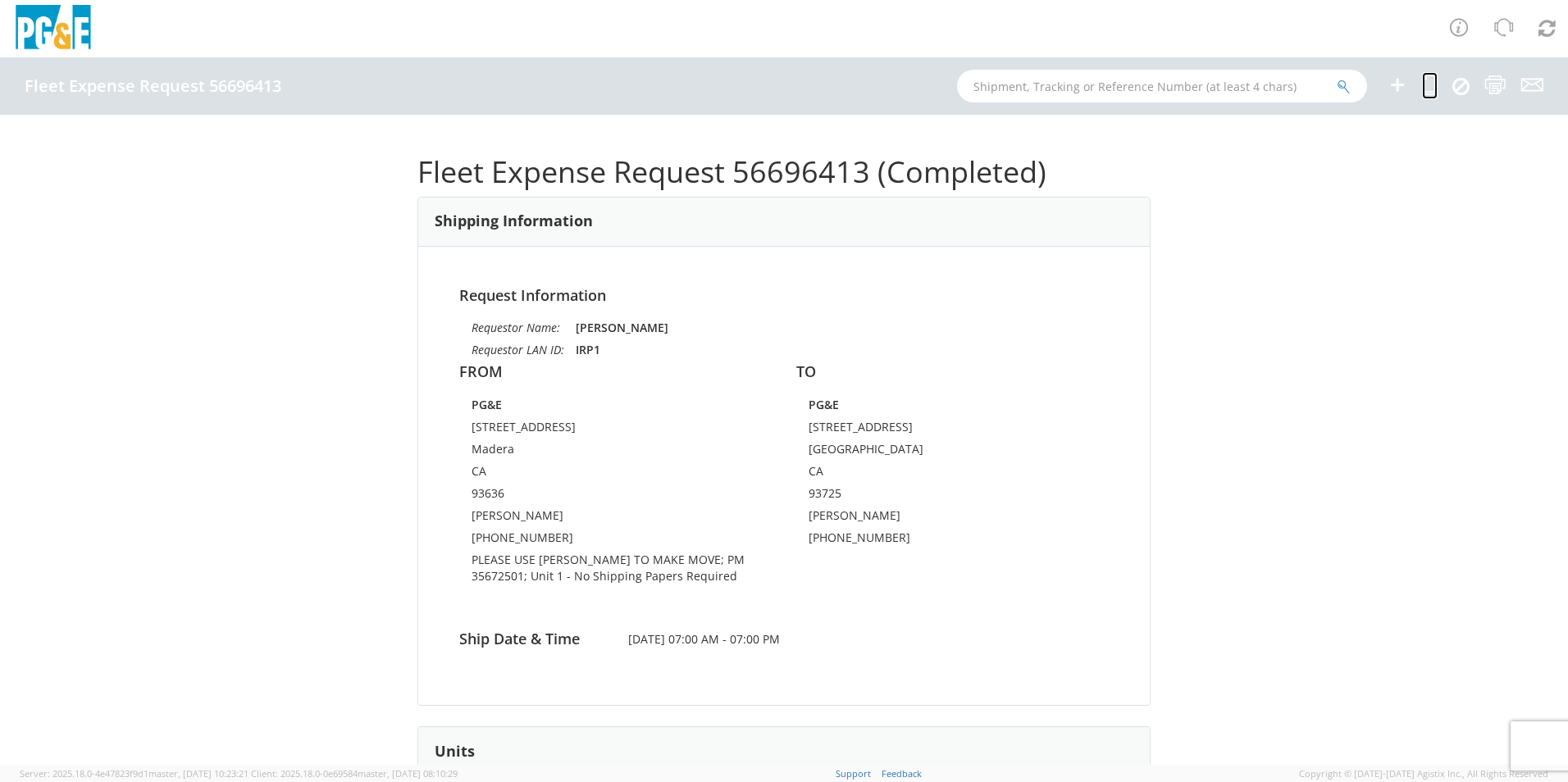
click at [1427, 85] on icon at bounding box center [1430, 85] width 16 height 21
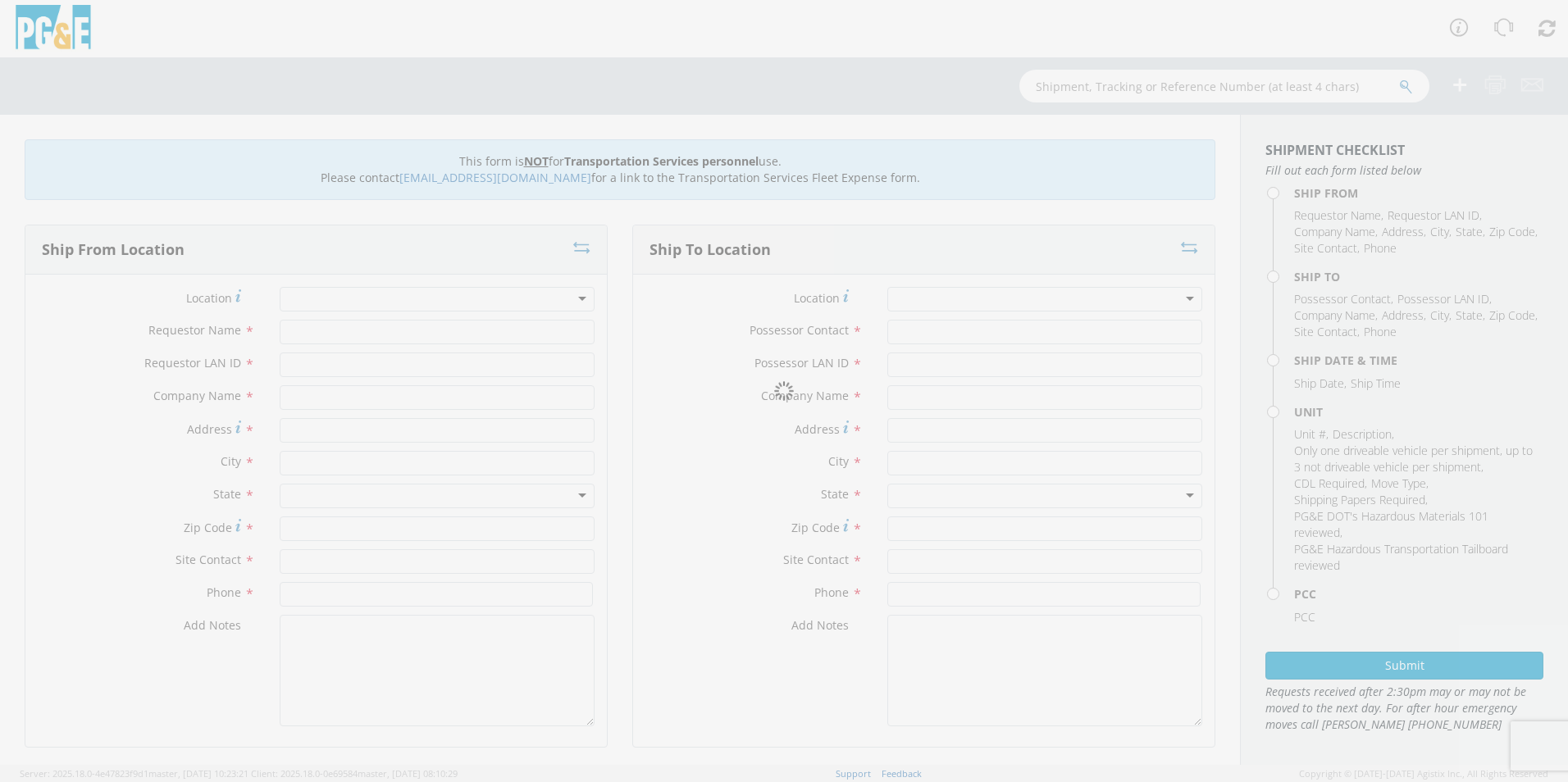
type input "[PERSON_NAME]"
type input "IRP1"
type input "PG&E"
type input "[STREET_ADDRESS]"
type input "Madera"
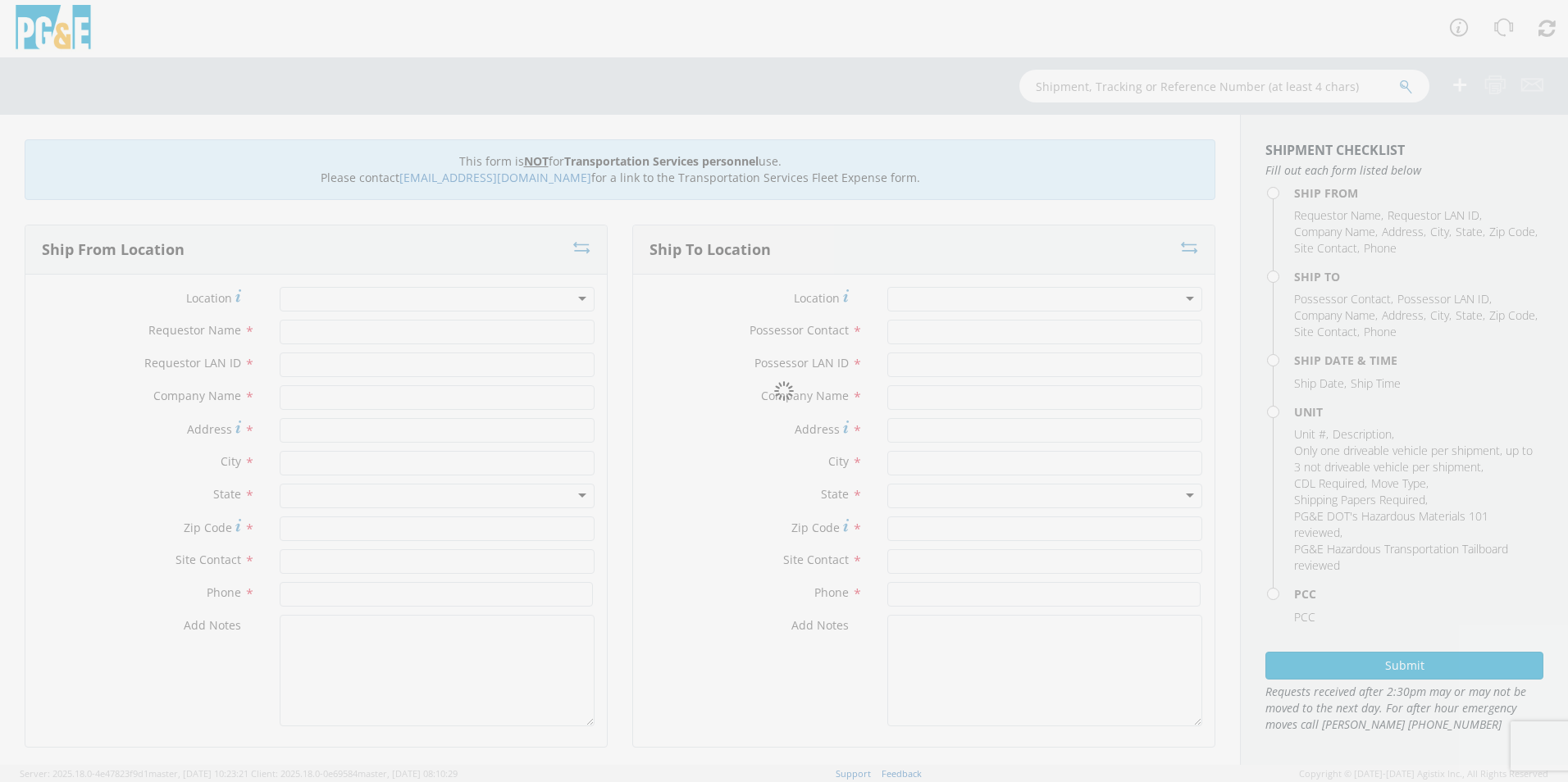
type input "93636"
type input "[PERSON_NAME]"
type input "[PHONE_NUMBER]"
type input "[PERSON_NAME]"
type input "IRP1"
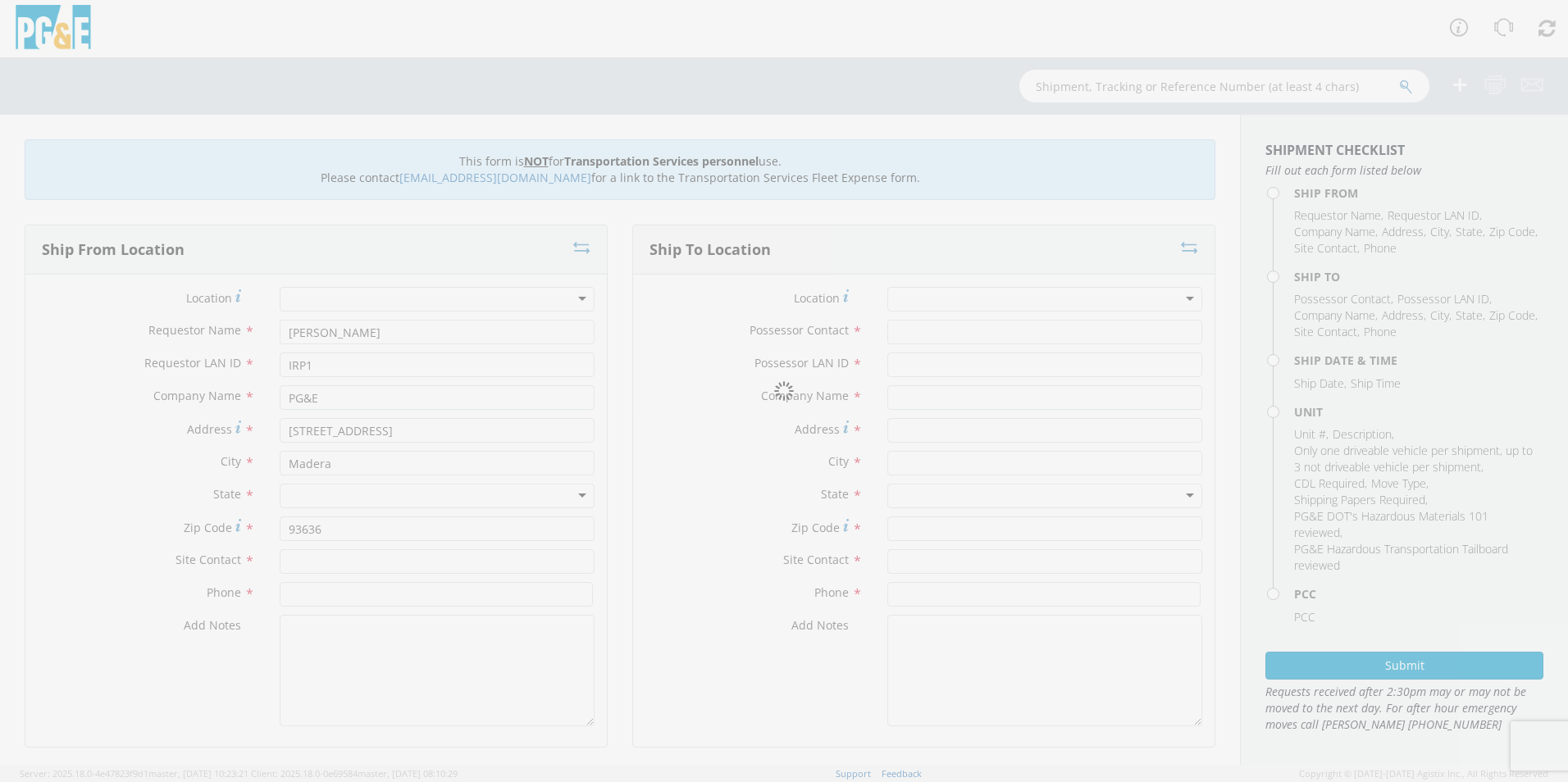
type input "PG&E"
type input "[STREET_ADDRESS]"
type input "[GEOGRAPHIC_DATA]"
type input "93725"
type input "[PERSON_NAME]"
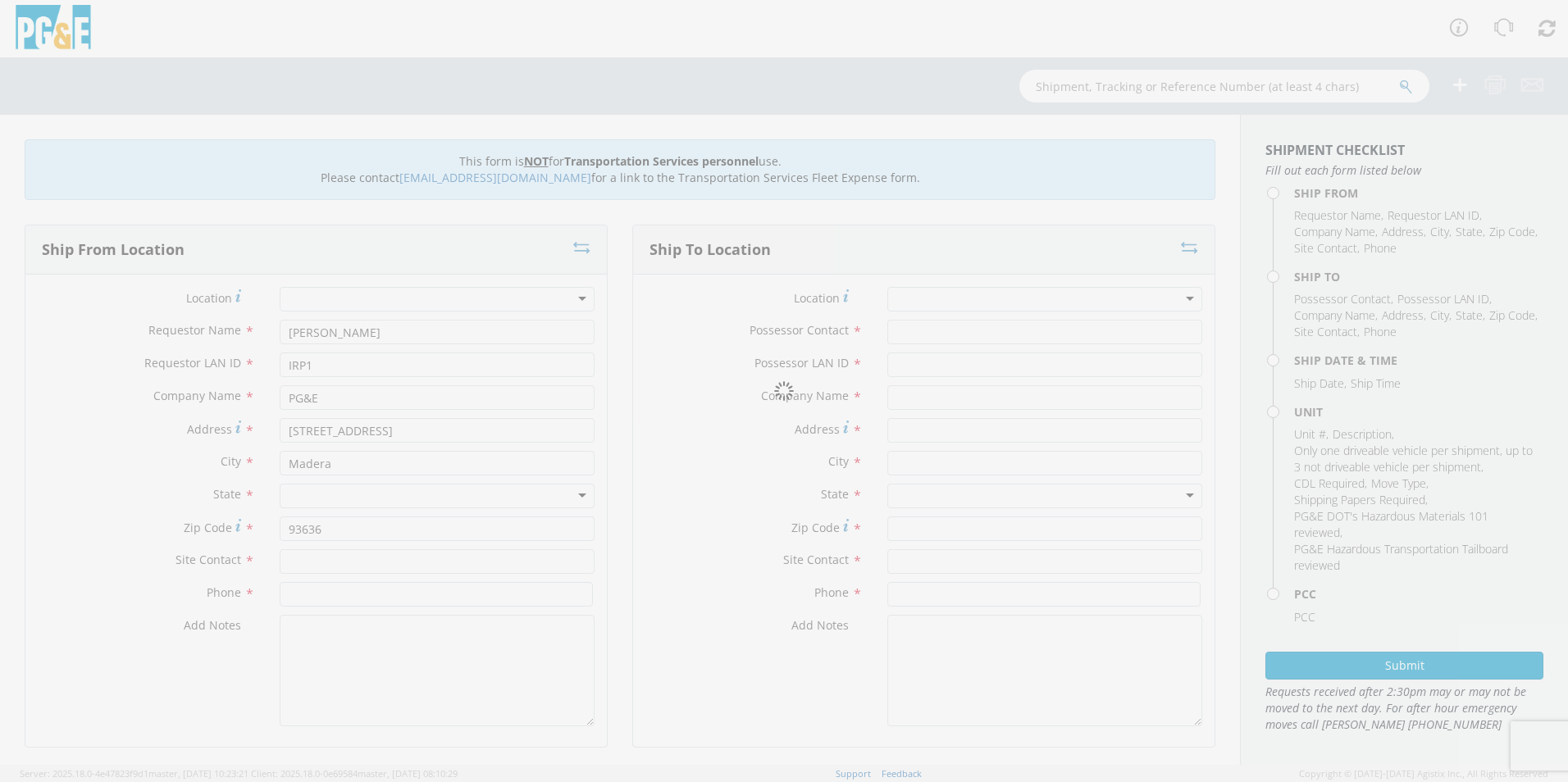
type input "[PHONE_NUMBER]"
type input "[DATE]"
type input "[PERSON_NAME] [PERSON_NAME]"
type input "0"
select select "12086"
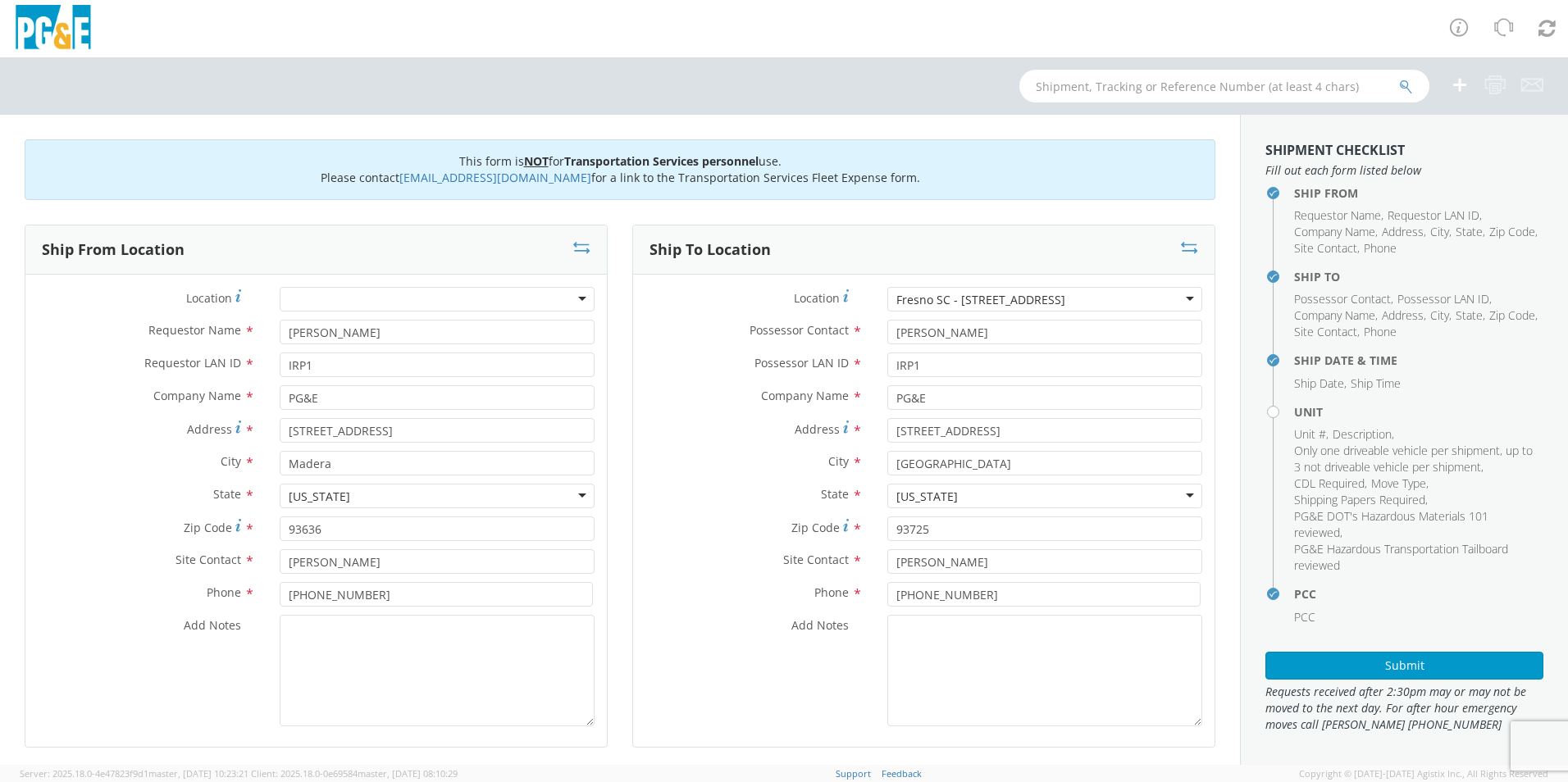
select select "Other"
click at [386, 666] on textarea "Add Notes *" at bounding box center [437, 671] width 315 height 111
paste textarea "PLEASE USE [PERSON_NAME] TO MAKE MOVE; PM 35672501"
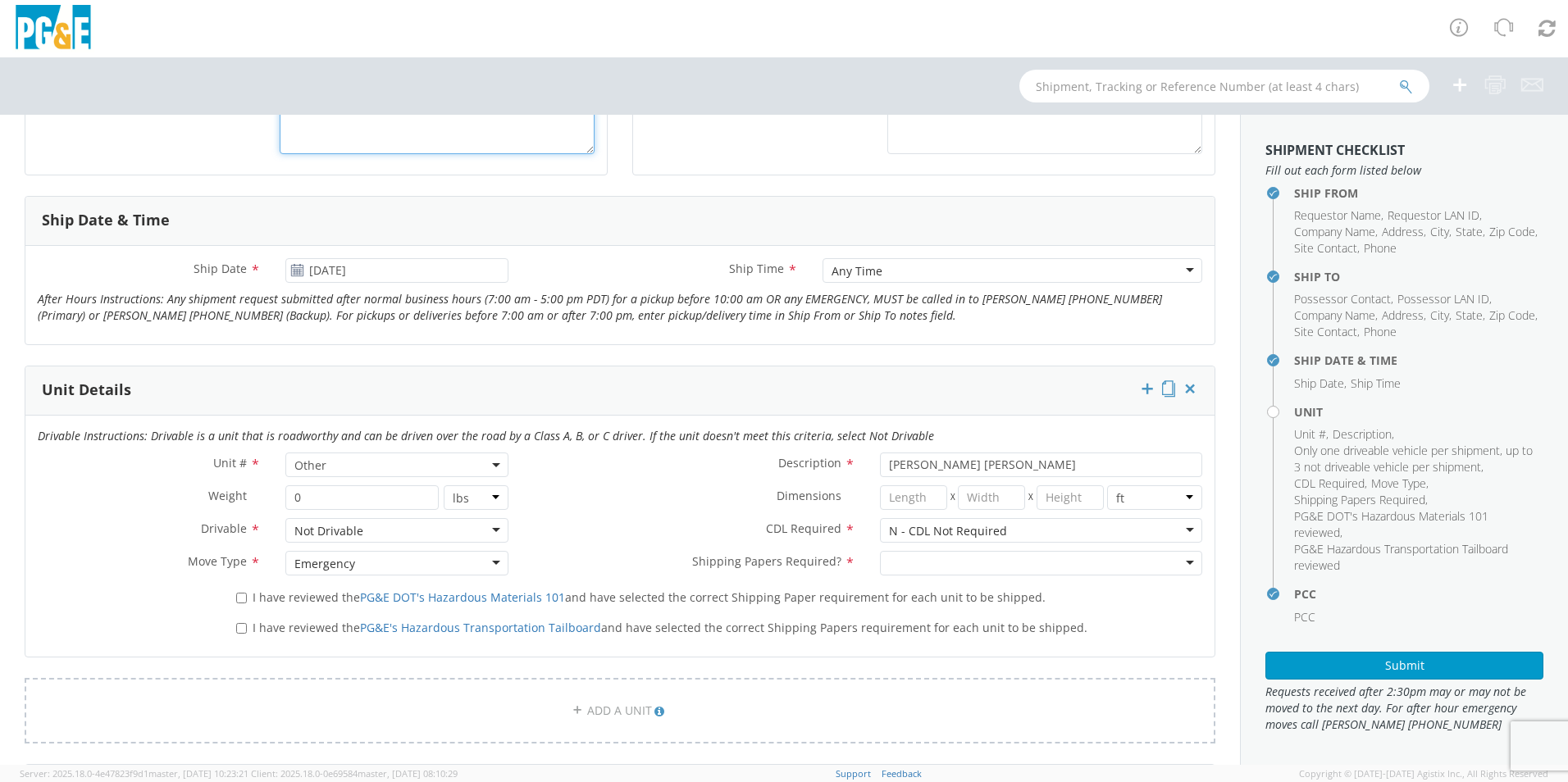
scroll to position [574, 0]
type textarea "PLEASE USE [PERSON_NAME] TO MAKE MOVE; PM 35672501"
click at [365, 460] on span "Other" at bounding box center [397, 463] width 205 height 16
click at [363, 485] on input "search" at bounding box center [395, 490] width 212 height 25
type input "B3"
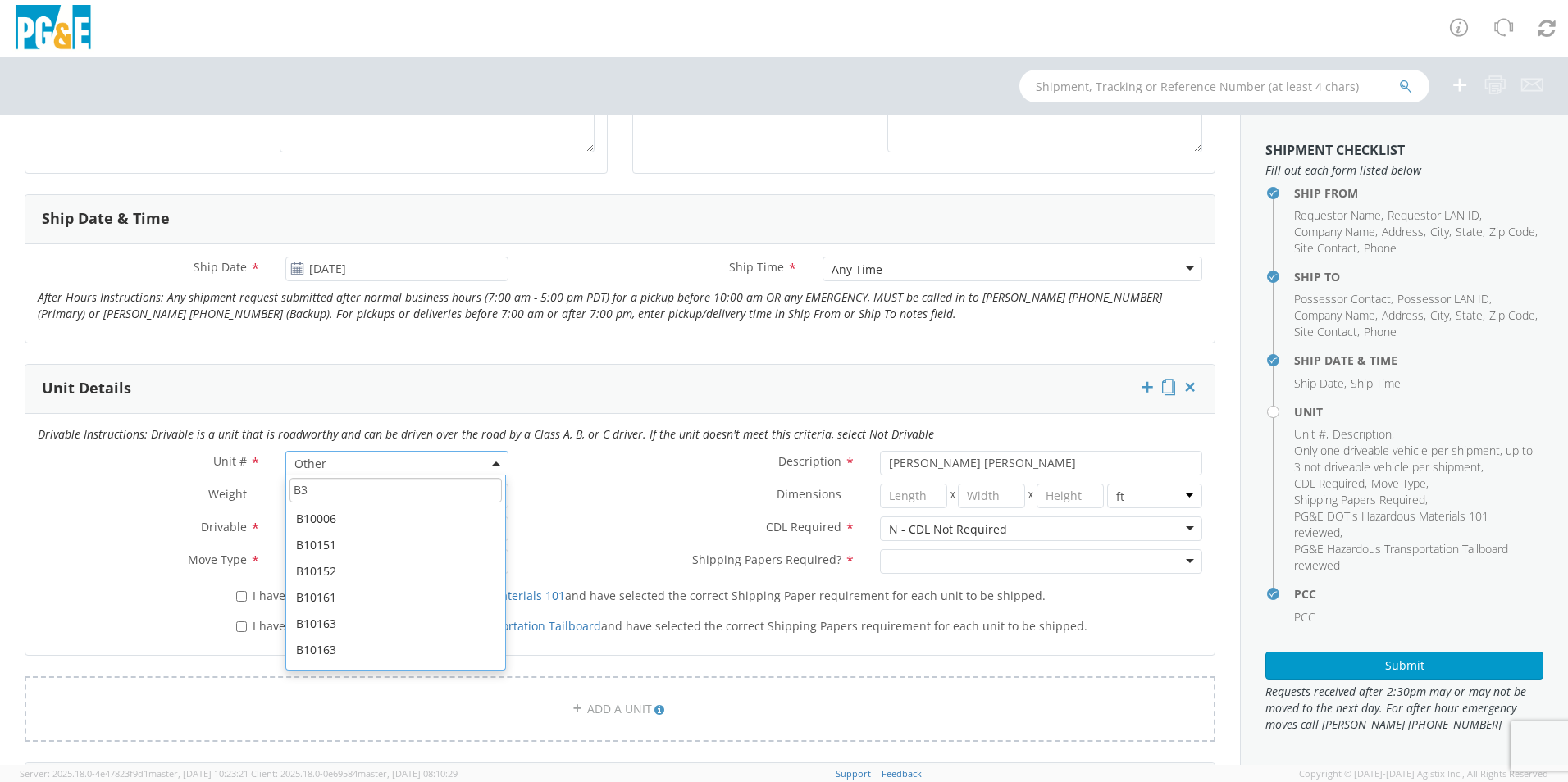
scroll to position [388, 0]
type input "TRUCK; MATERIAL HANDLER: 39` - 59` 4X2"
type input "56000"
select select "B30019"
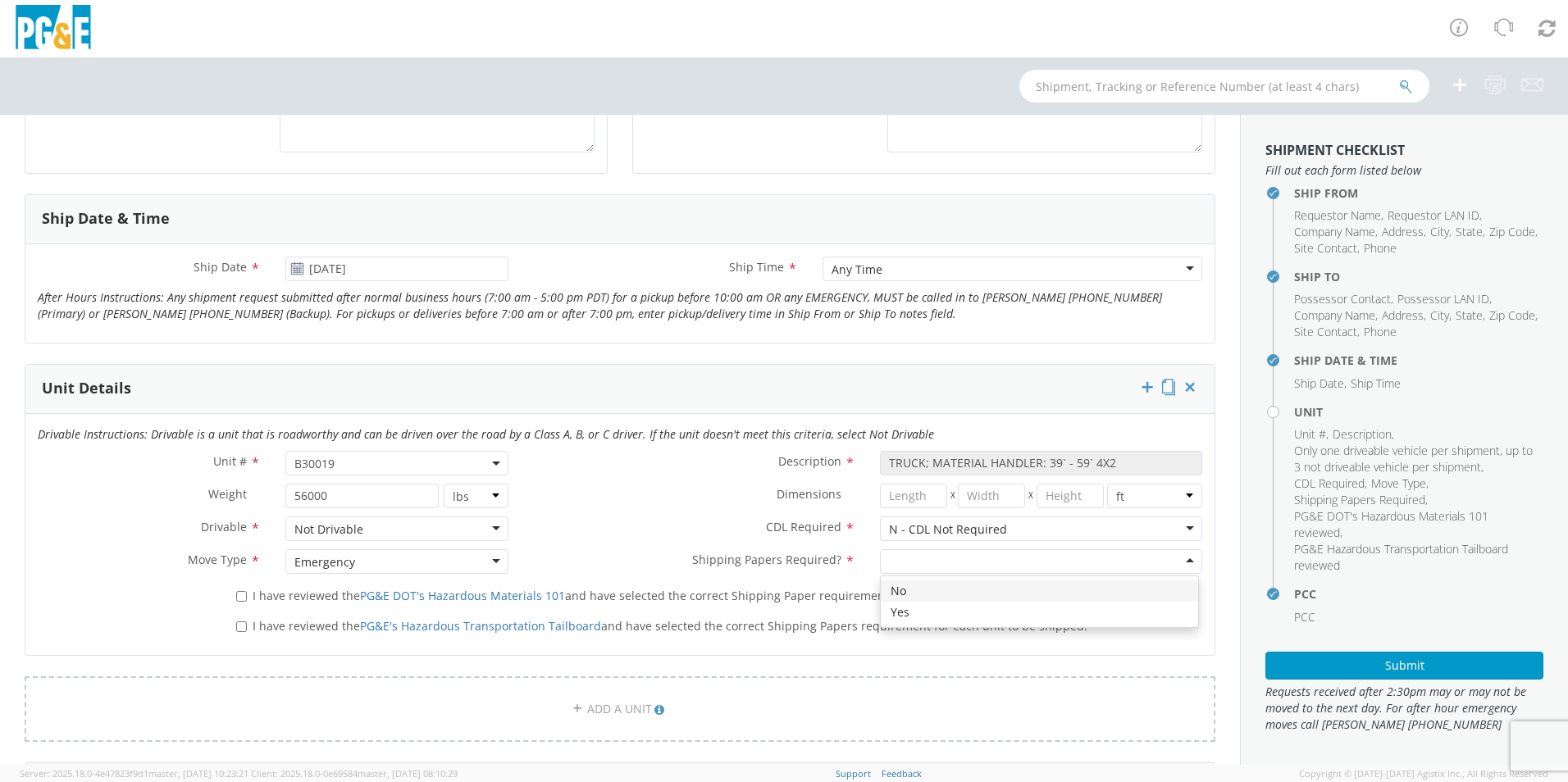
click at [922, 562] on div at bounding box center [1040, 561] width 322 height 25
click at [232, 595] on div "I have reviewed the PG&E DOT's Hazardous Materials 101 and have selected the co…" at bounding box center [719, 593] width 991 height 22
click at [239, 599] on input "I have reviewed the PG&E DOT's Hazardous Materials 101 and have selected the co…" at bounding box center [242, 597] width 11 height 11
checkbox input "true"
click at [242, 634] on label "I have reviewed the PG&E's Hazardous Transportation Tailboard and have selected…" at bounding box center [664, 625] width 855 height 19
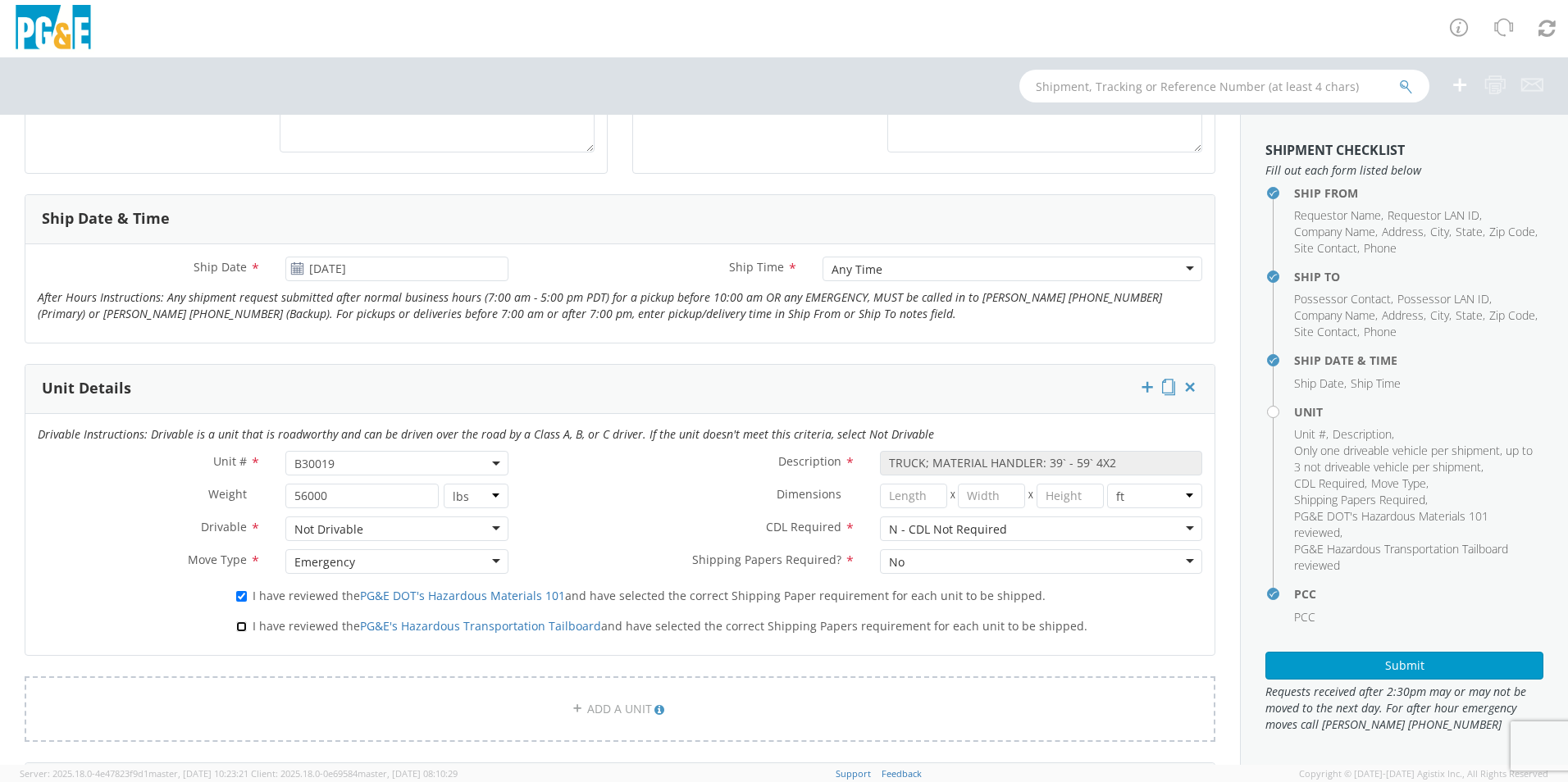
click at [242, 632] on input "I have reviewed the PG&E's Hazardous Transportation Tailboard and have selected…" at bounding box center [242, 626] width 11 height 11
checkbox input "true"
click at [350, 455] on span "B30019" at bounding box center [396, 462] width 223 height 25
click at [341, 485] on input "search" at bounding box center [395, 490] width 212 height 25
type input "OTHE"
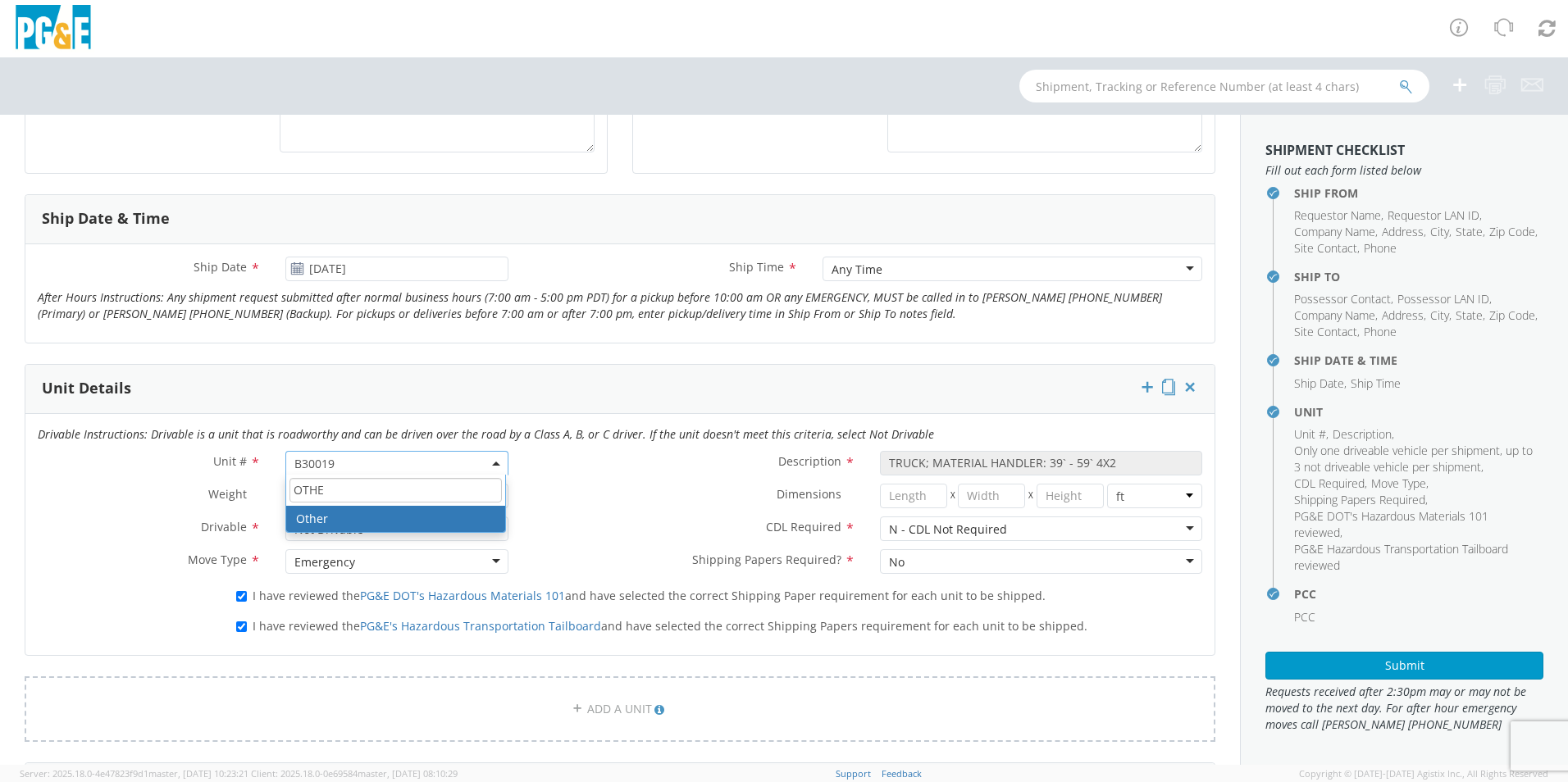
select select "Other"
select select "? undefined:undefined ?"
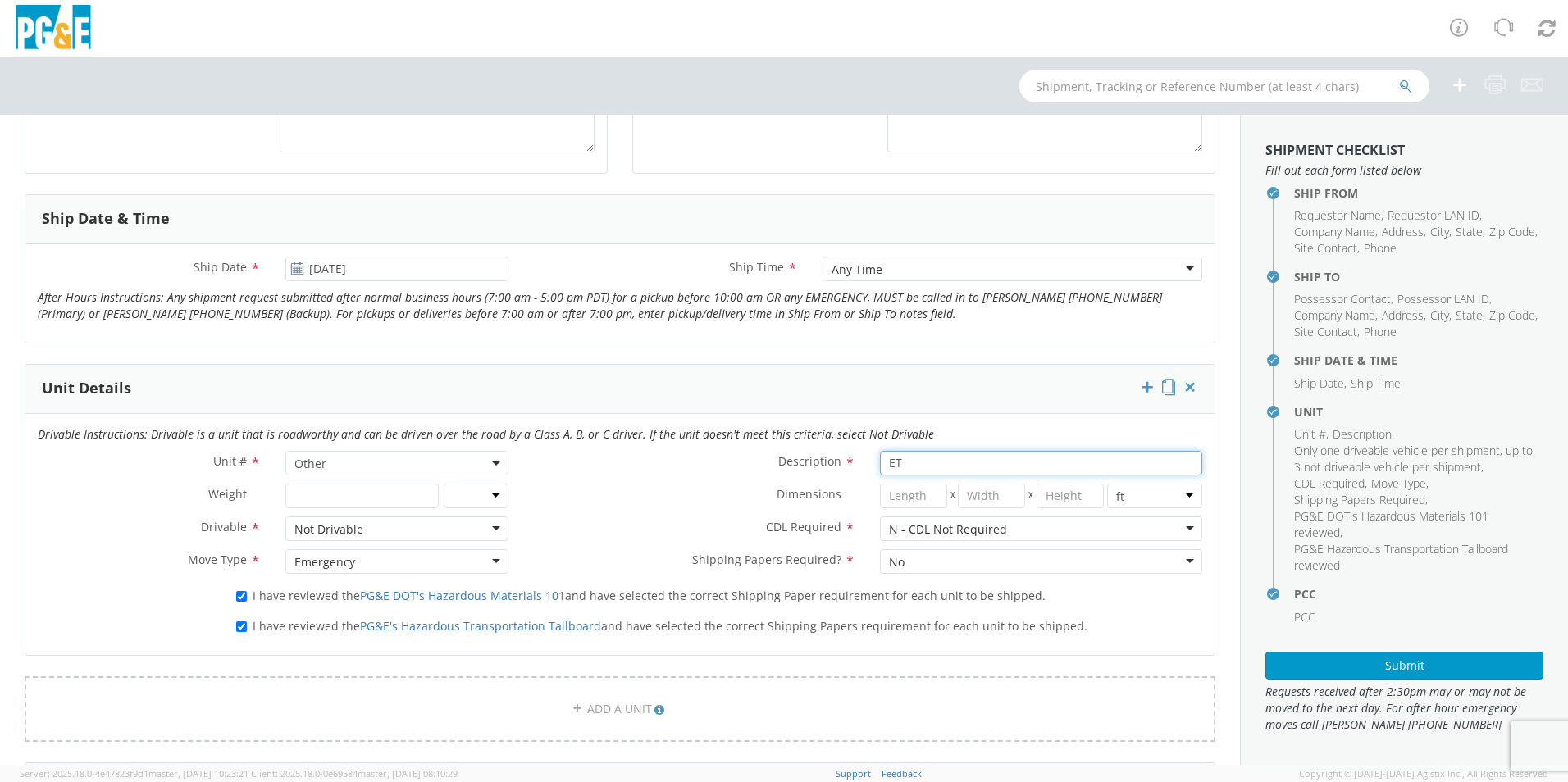
type input "E"
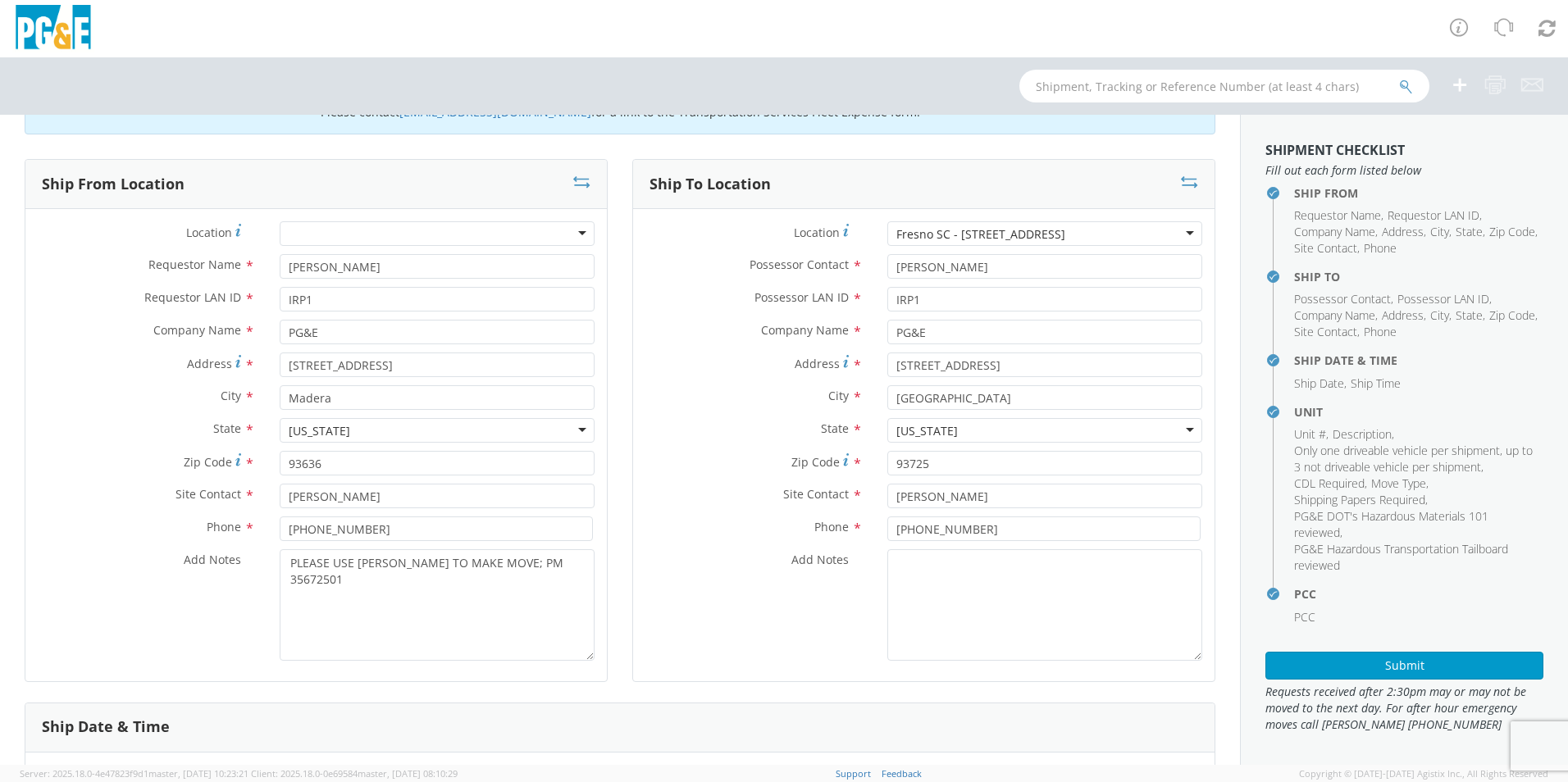
scroll to position [0, 0]
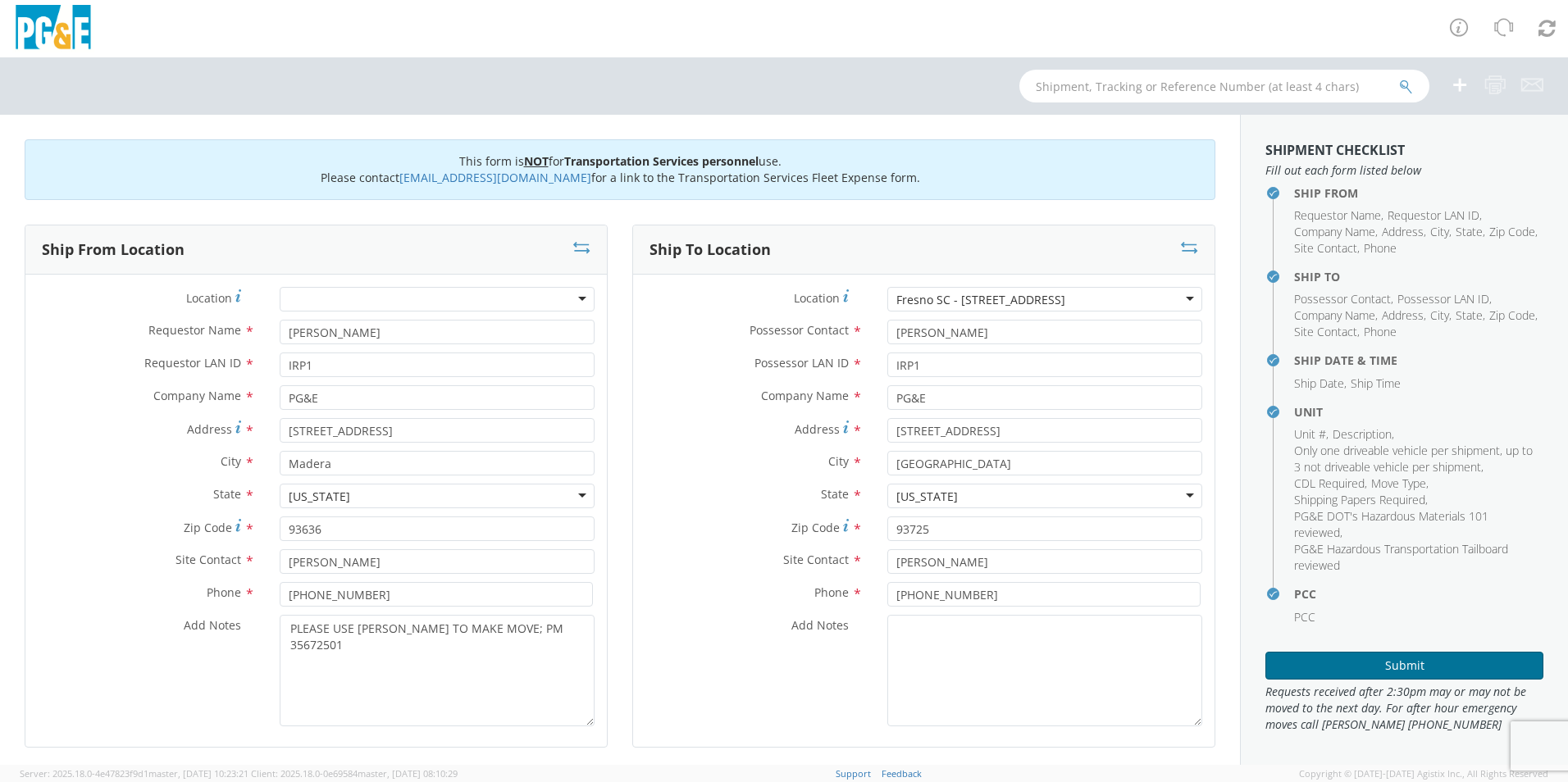
type input "TRANSFORMER"
click at [1423, 670] on button "Submit" at bounding box center [1404, 666] width 278 height 28
